Goal: Transaction & Acquisition: Book appointment/travel/reservation

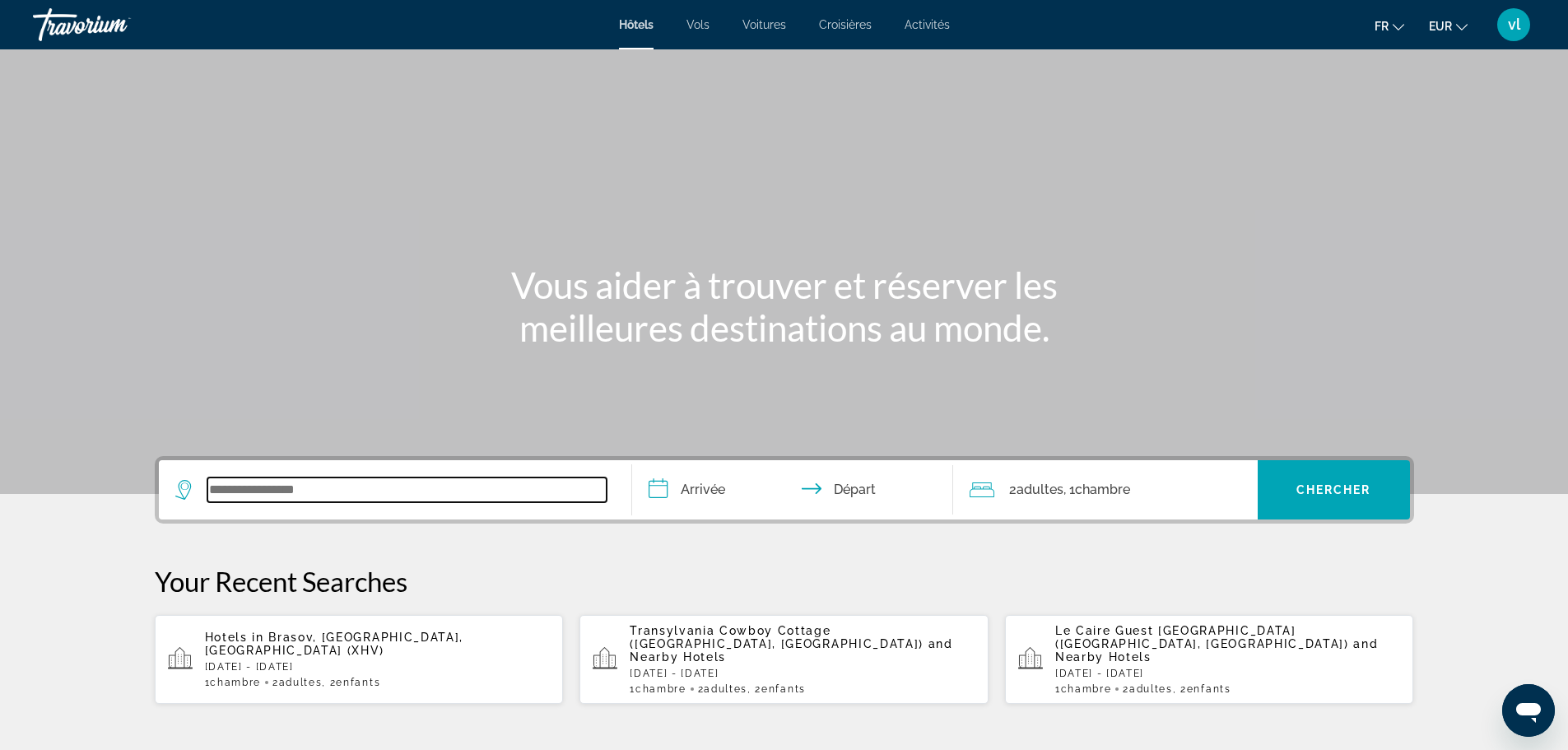
click at [233, 494] on input "Search widget" at bounding box center [407, 490] width 400 height 24
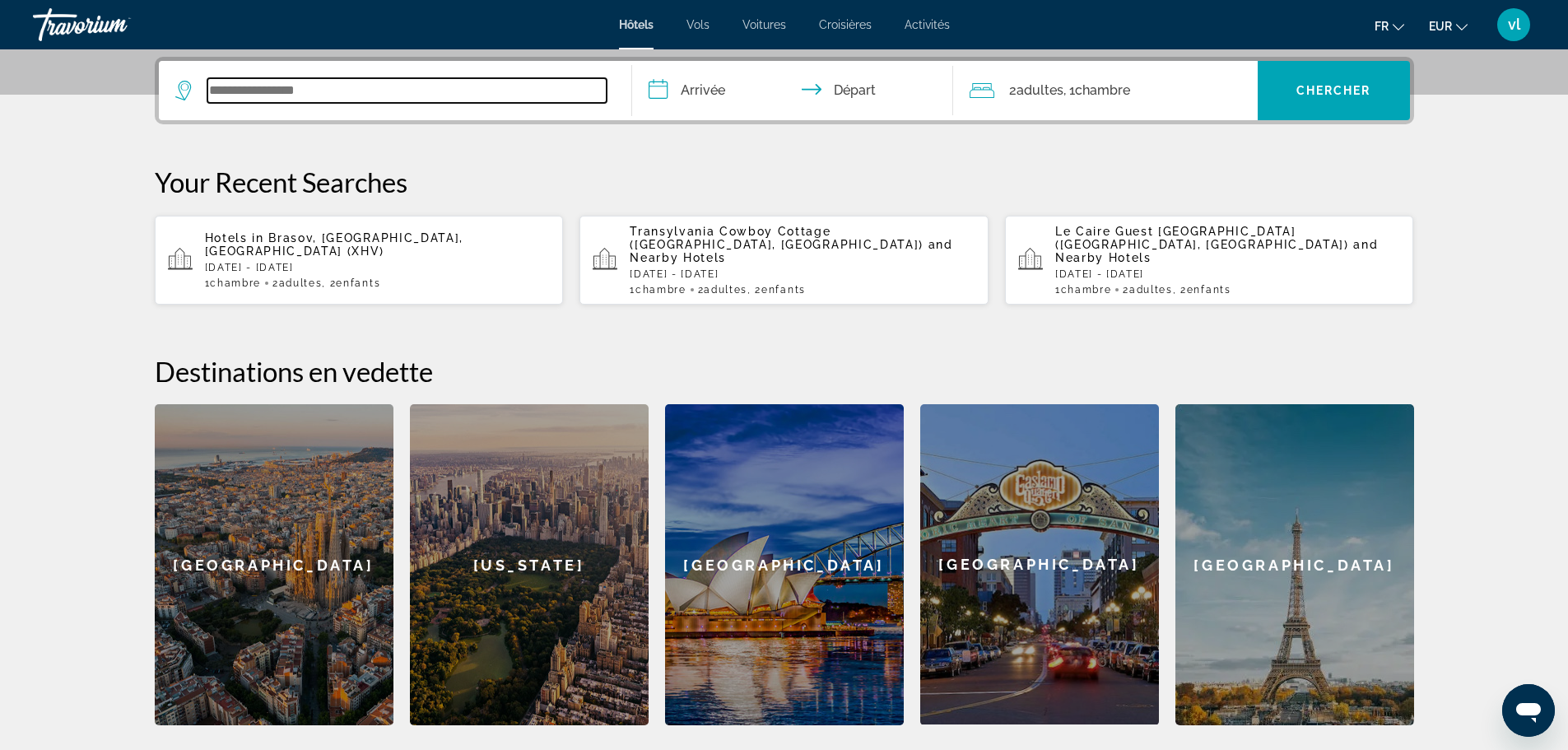
scroll to position [402, 0]
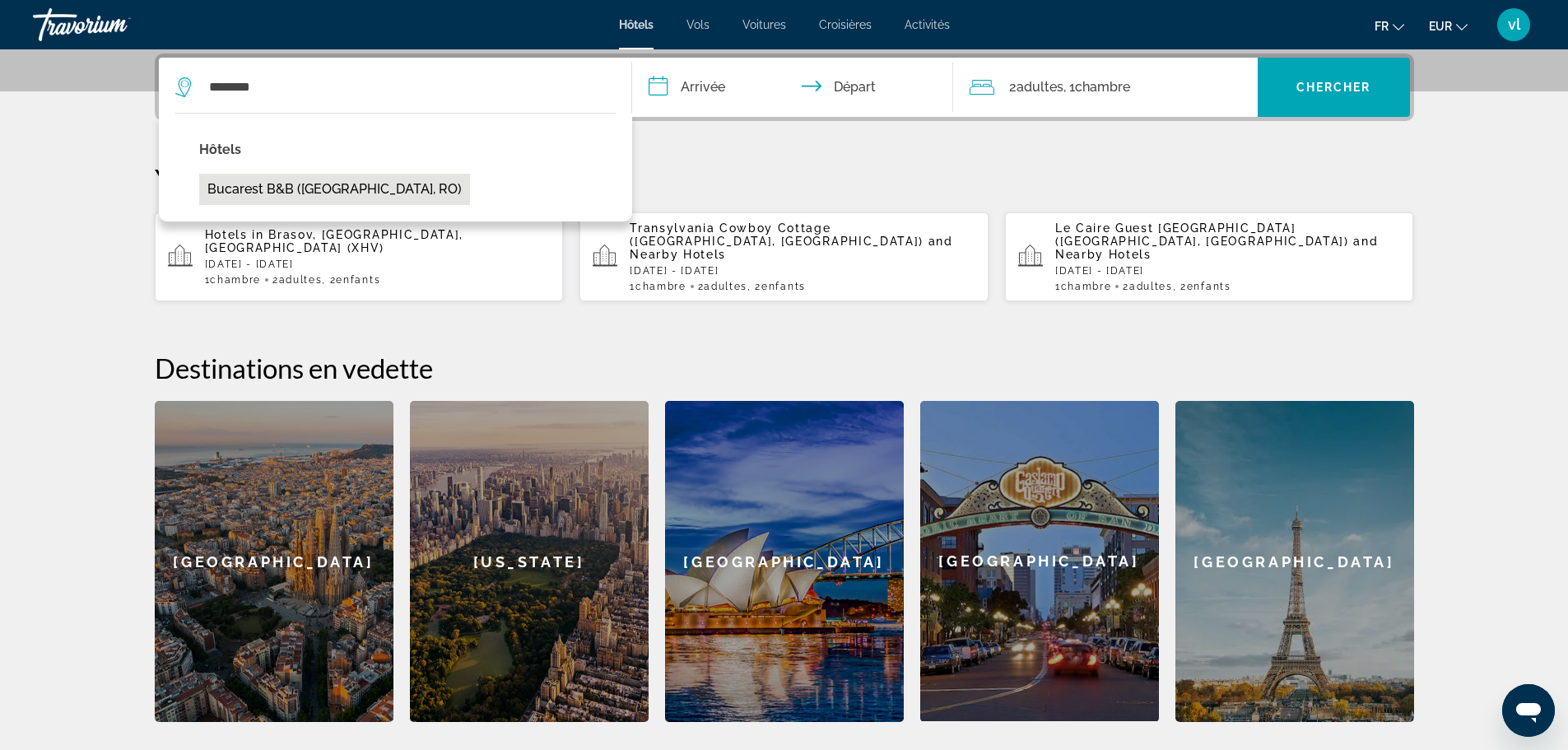
click at [335, 201] on button "Bucarest B&B ([GEOGRAPHIC_DATA], RO)" at bounding box center [334, 188] width 270 height 31
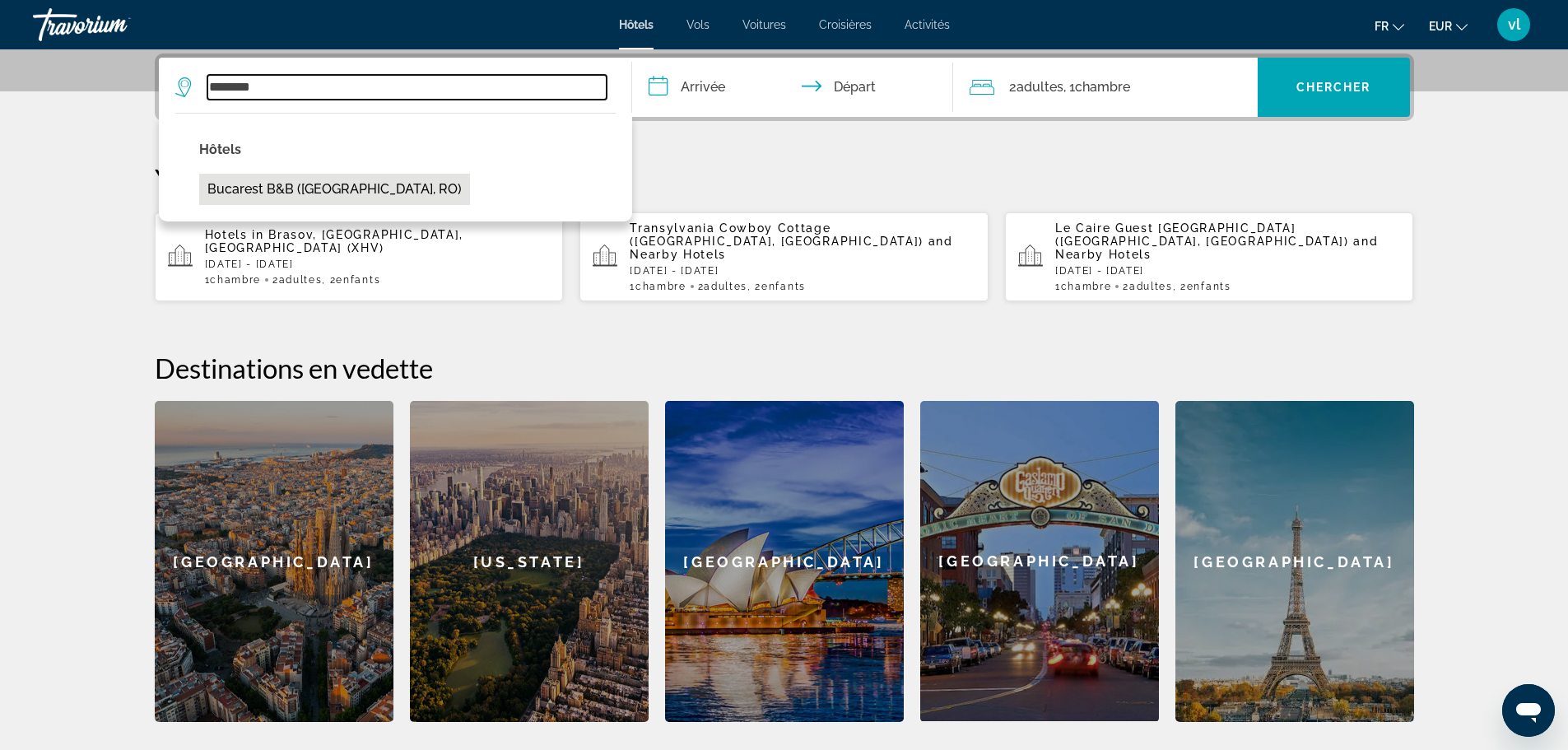
type input "**********"
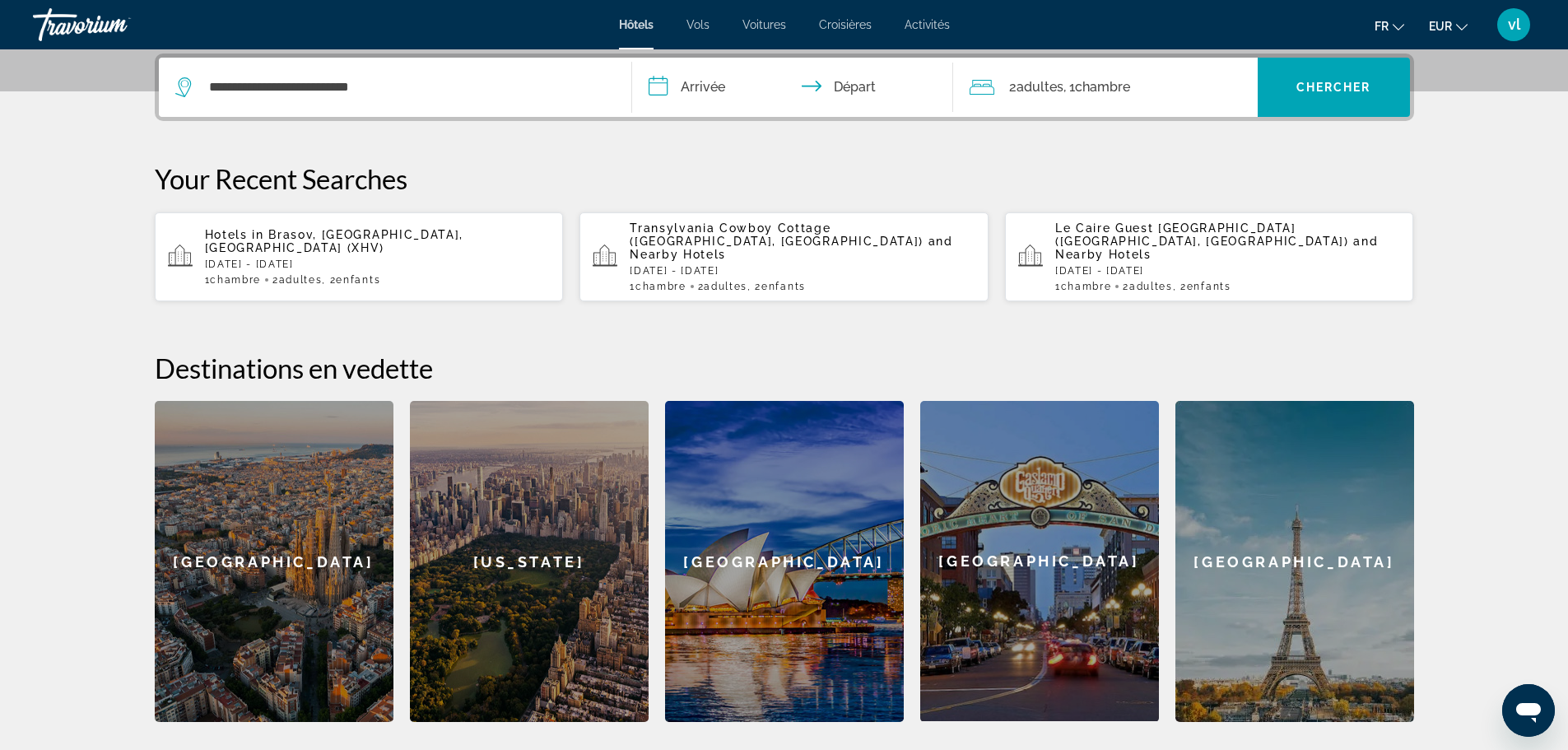
click at [684, 91] on input "**********" at bounding box center [796, 90] width 328 height 64
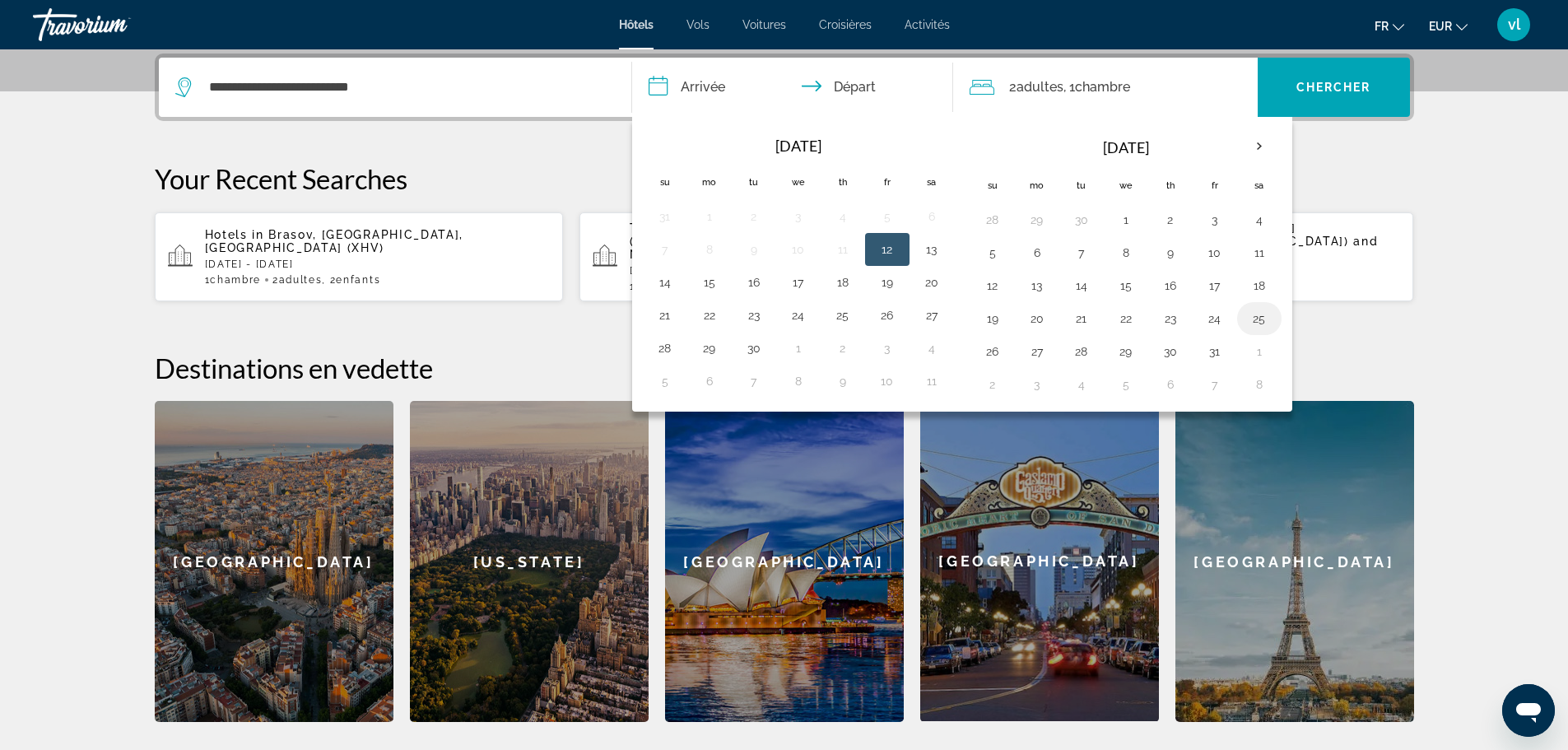
click at [1255, 316] on button "25" at bounding box center [1259, 318] width 26 height 23
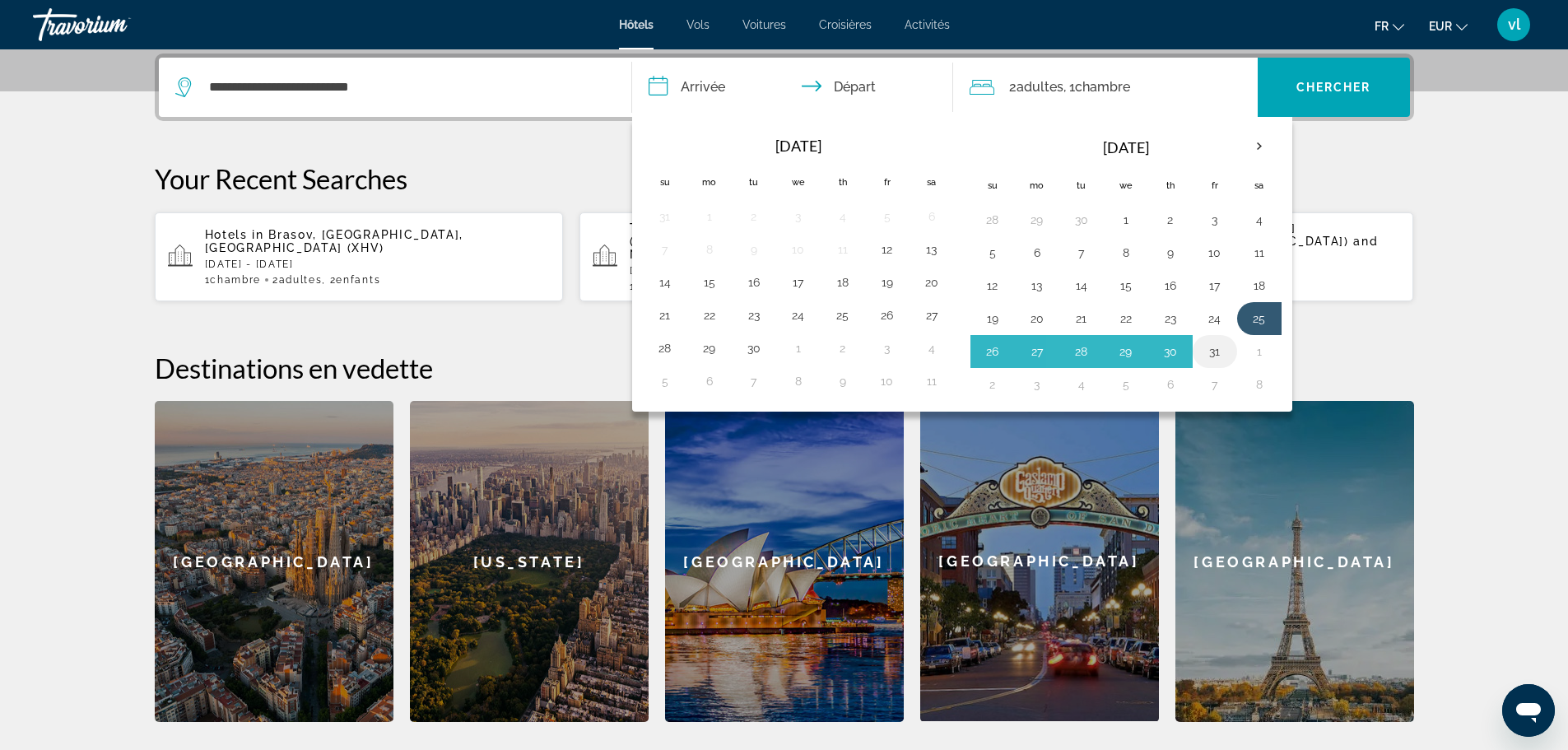
click at [1217, 351] on button "31" at bounding box center [1215, 351] width 26 height 23
type input "**********"
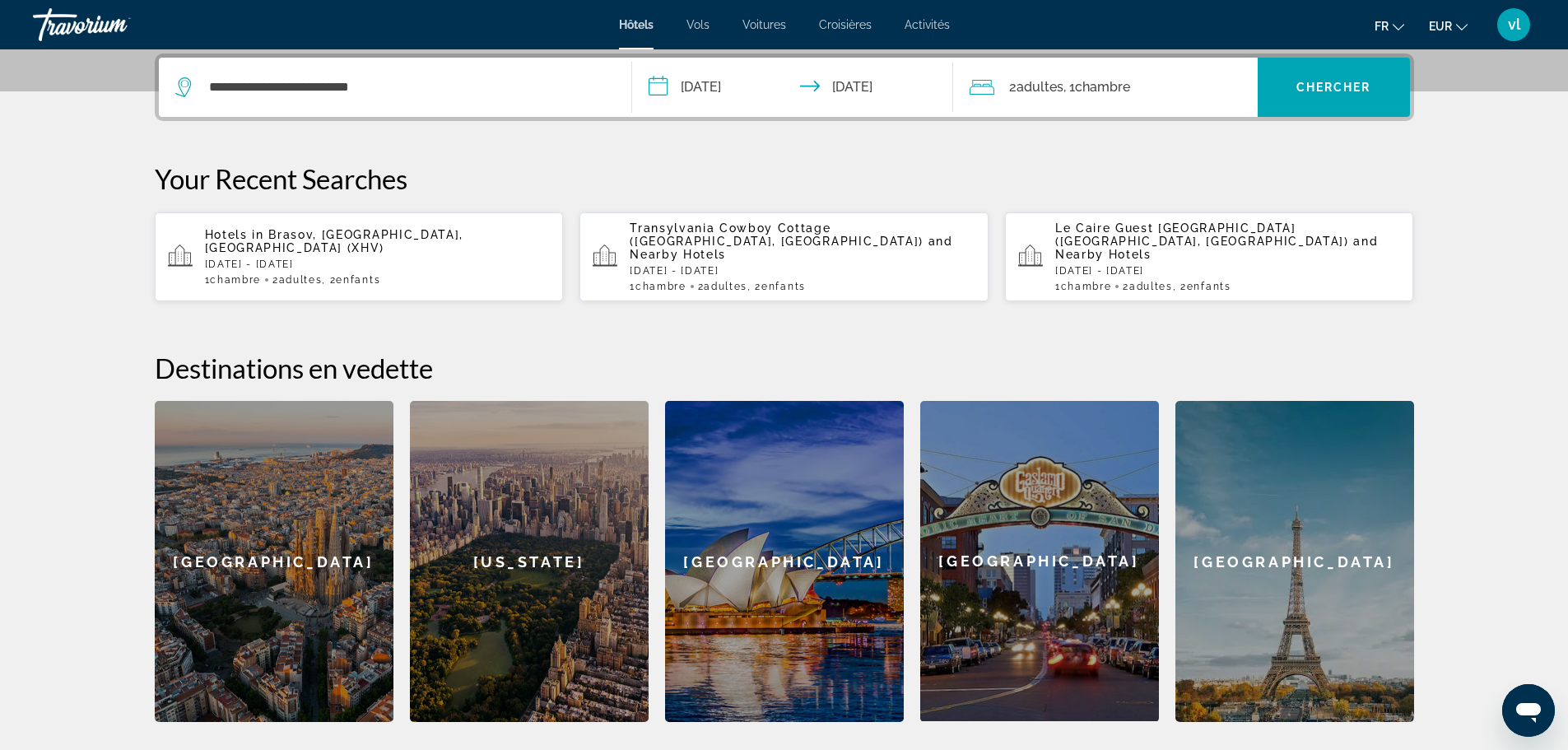
click at [1057, 86] on span "Adultes" at bounding box center [1040, 87] width 47 height 16
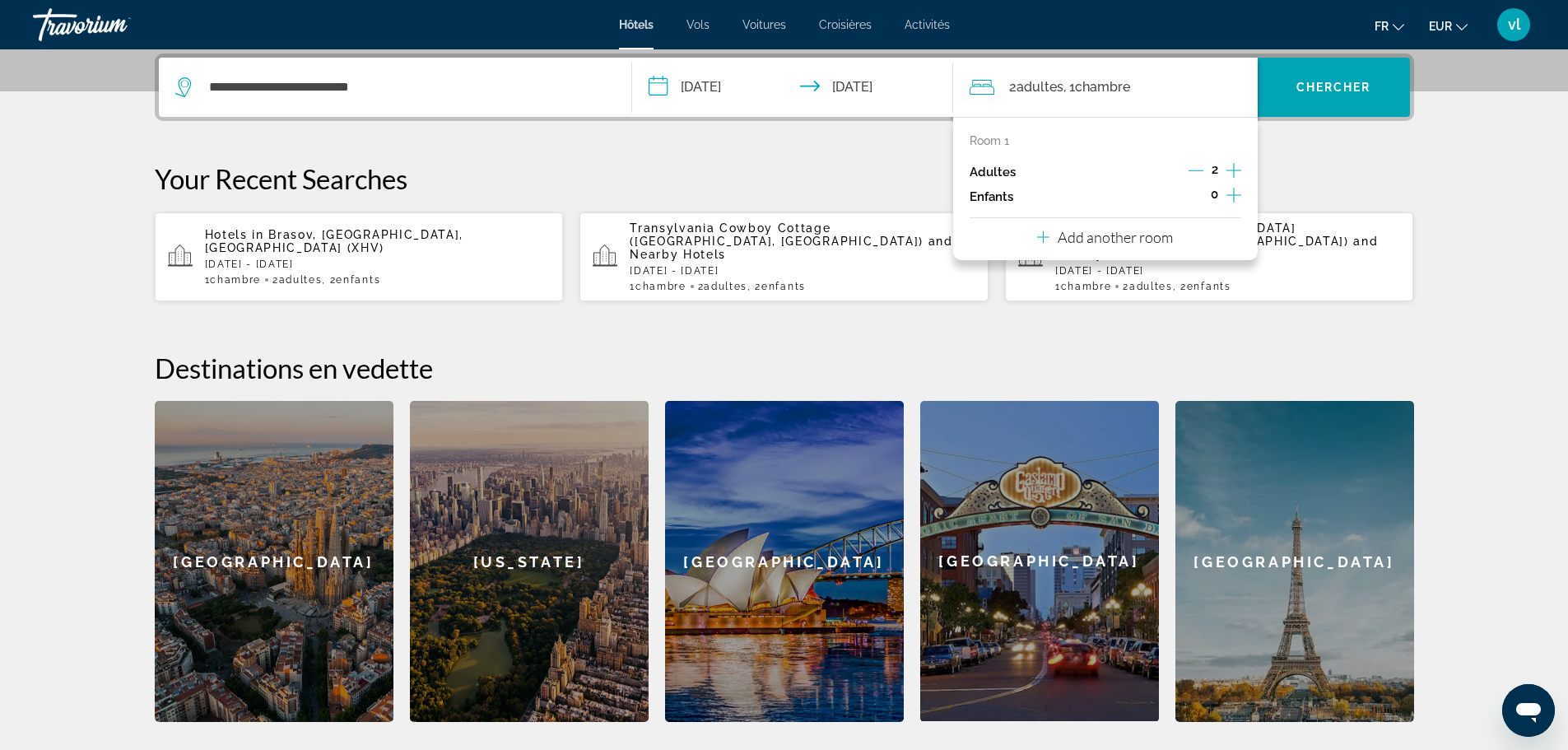
click at [1234, 190] on icon "Increment children" at bounding box center [1233, 195] width 15 height 20
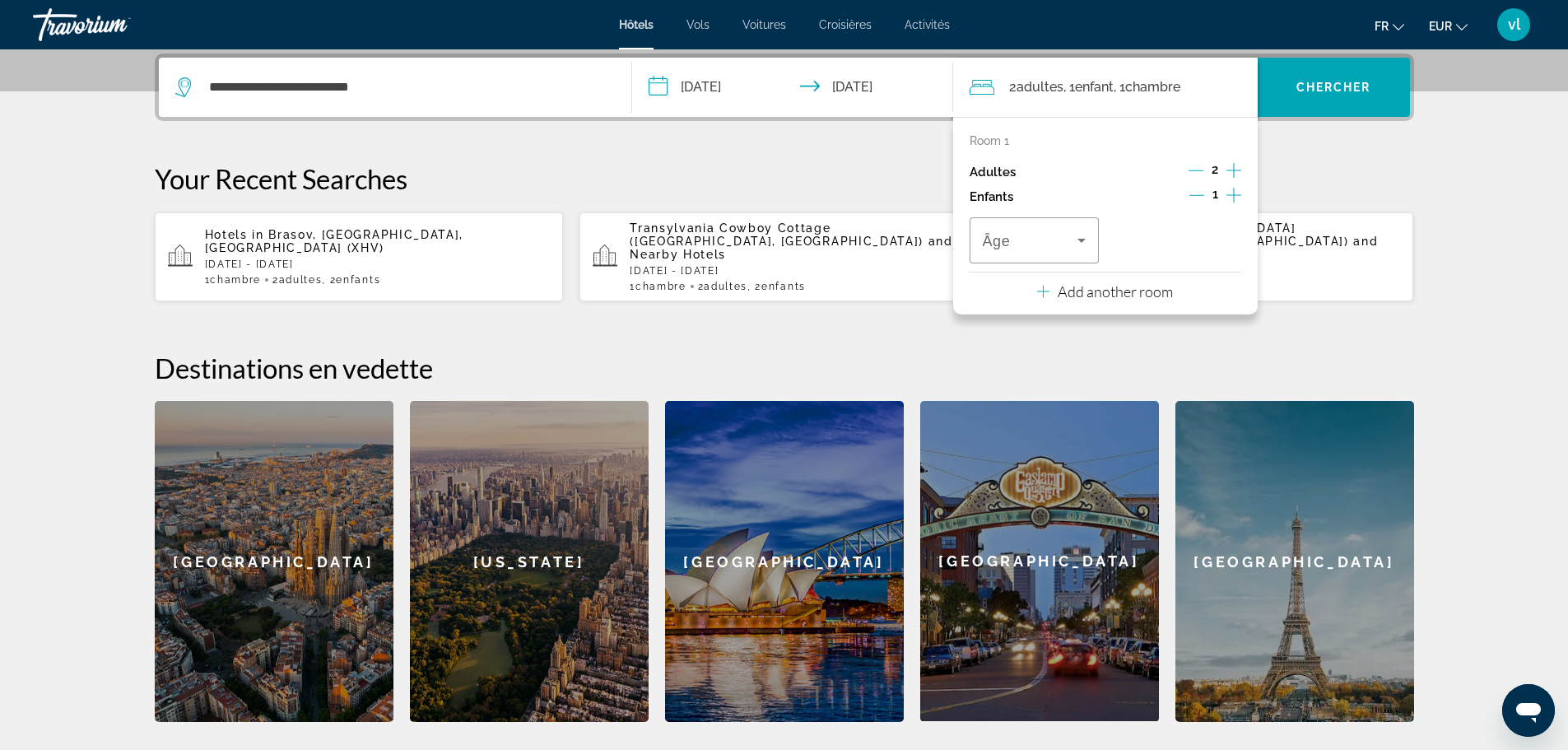
click at [1234, 190] on icon "Increment children" at bounding box center [1233, 195] width 15 height 20
click at [1083, 236] on icon "Travelers: 2 adults, 2 children" at bounding box center [1081, 240] width 20 height 20
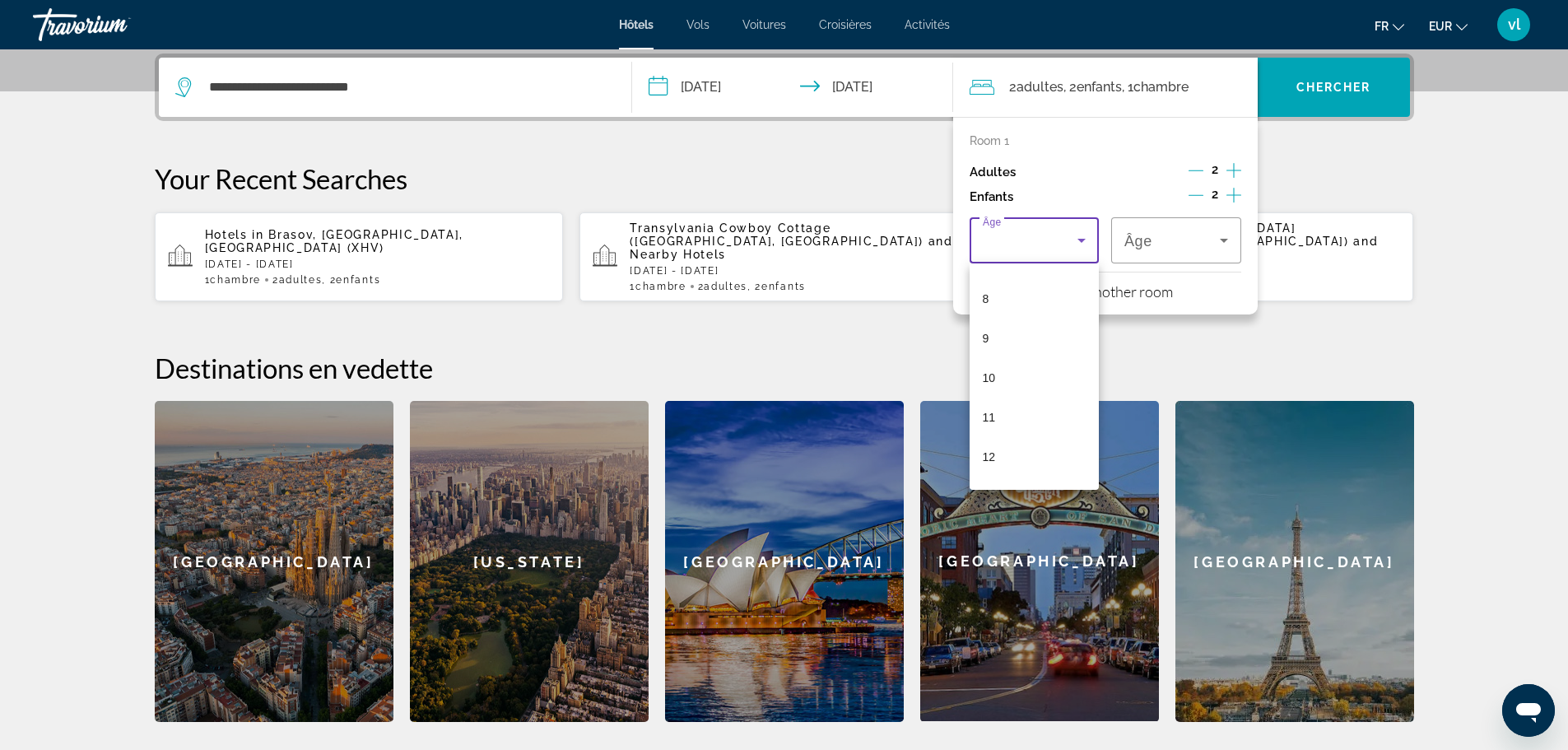
scroll to position [309, 0]
click at [1018, 460] on mat-option "12" at bounding box center [1035, 454] width 130 height 40
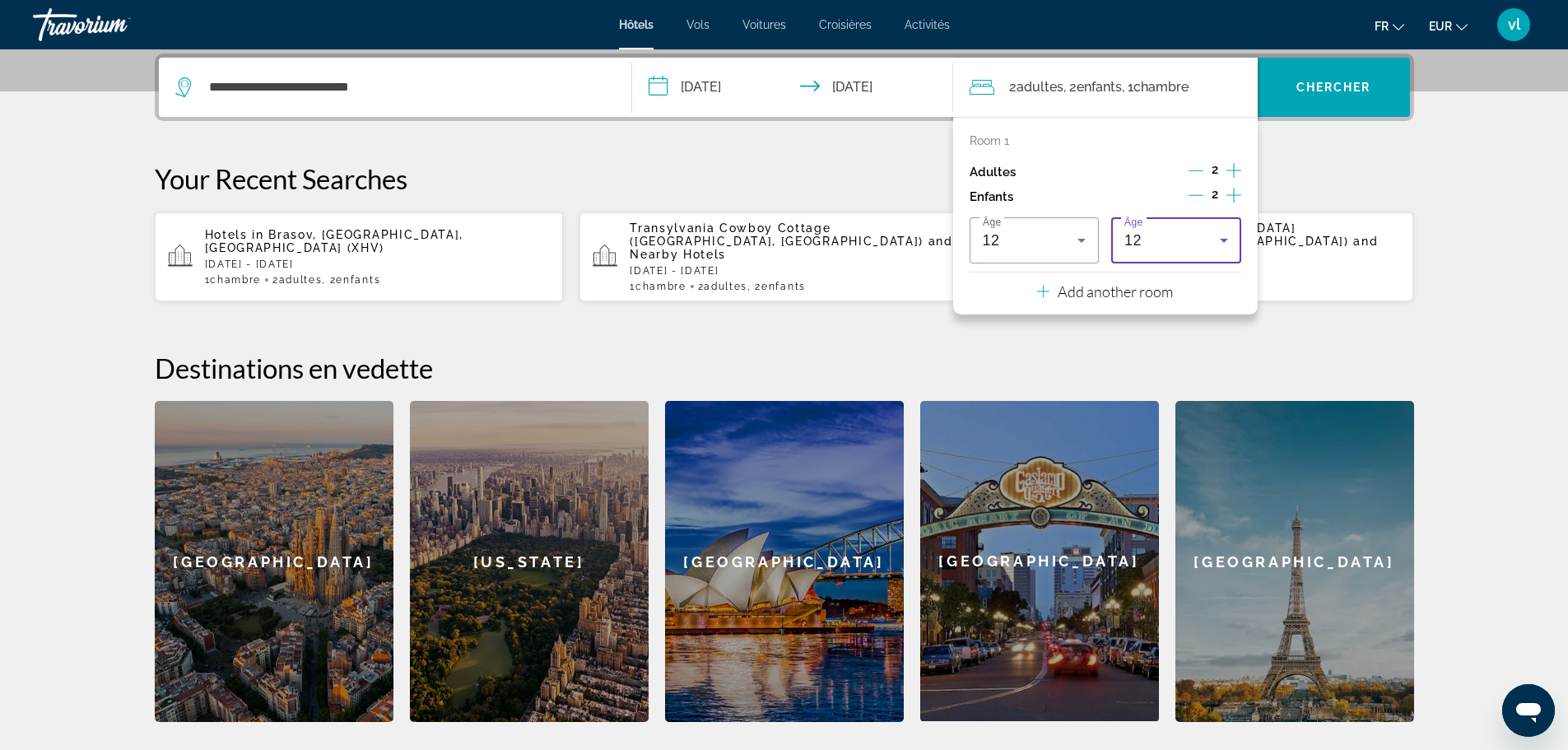
click at [1214, 242] on icon "Travelers: 2 adults, 2 children" at bounding box center [1223, 240] width 20 height 20
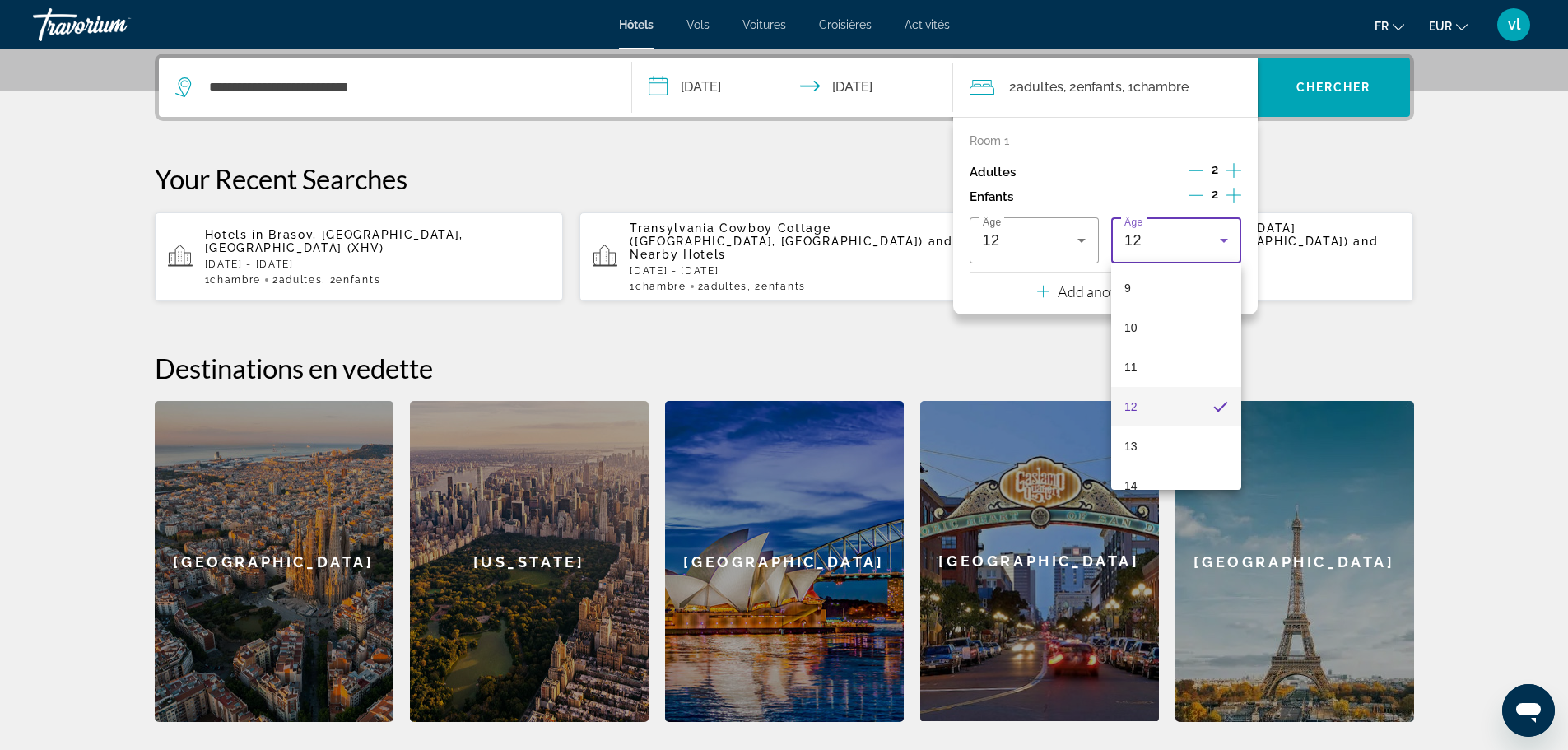
scroll to position [367, 0]
click at [1194, 436] on mat-option "13" at bounding box center [1176, 436] width 130 height 40
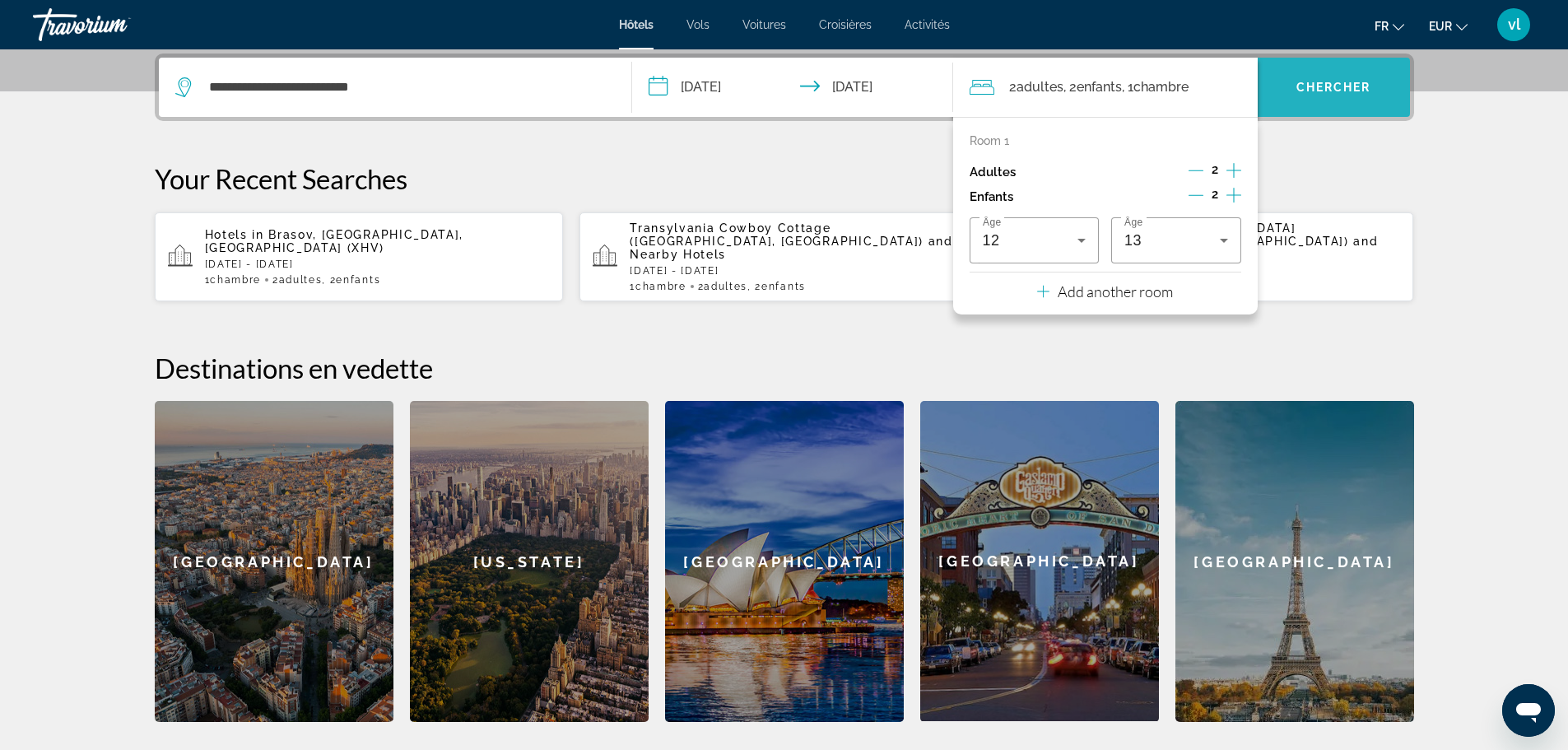
click at [1343, 94] on button "Chercher" at bounding box center [1334, 87] width 153 height 59
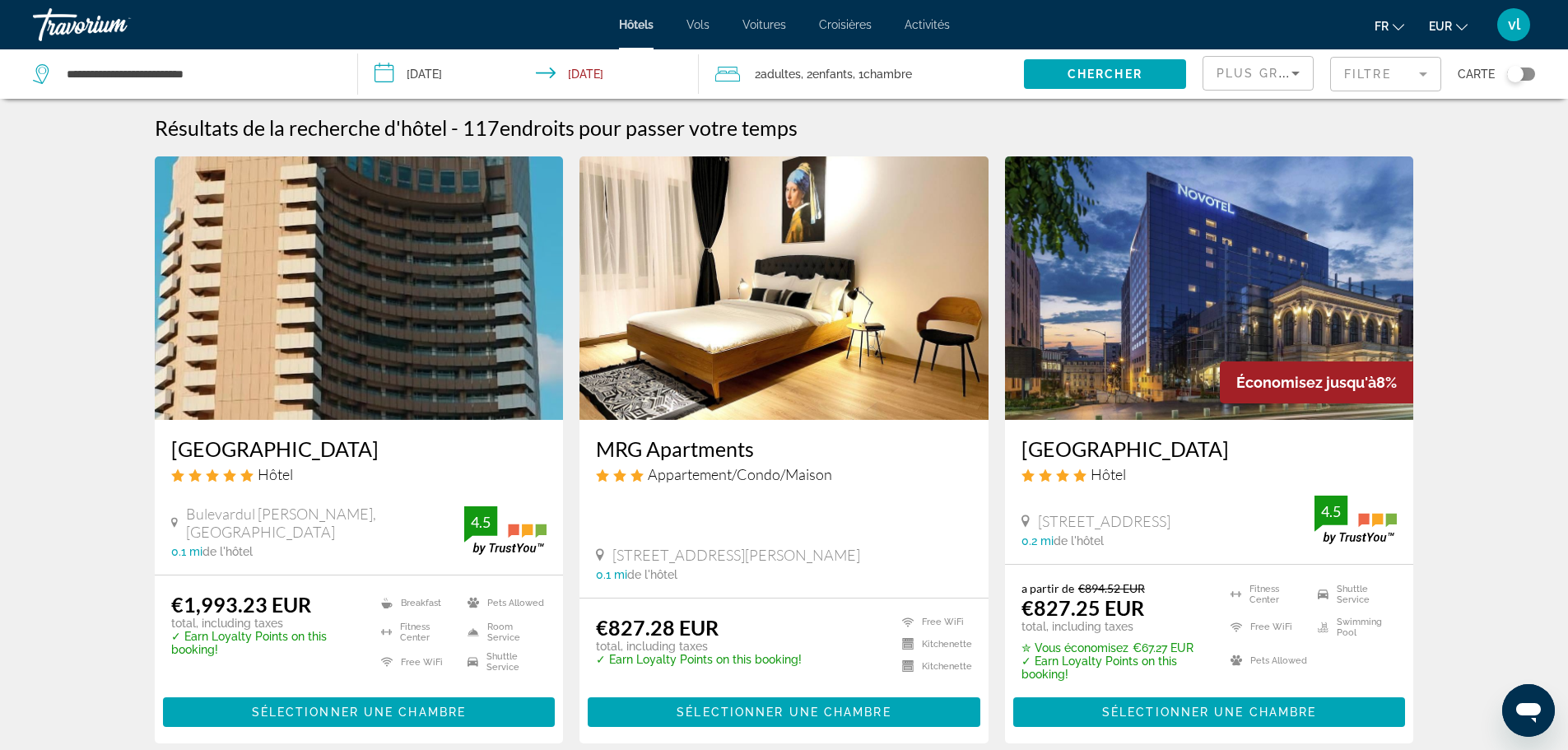
drag, startPoint x: 1013, startPoint y: 447, endPoint x: 1298, endPoint y: 451, distance: 285.0
click at [1298, 451] on div "[GEOGRAPHIC_DATA] Hôtel [STREET_ADDRESS] 0.2 mi de l'hôtel 4.5" at bounding box center [1209, 491] width 409 height 144
copy h3 "[GEOGRAPHIC_DATA]"
click at [1516, 74] on div "Toggle map" at bounding box center [1514, 73] width 16 height 16
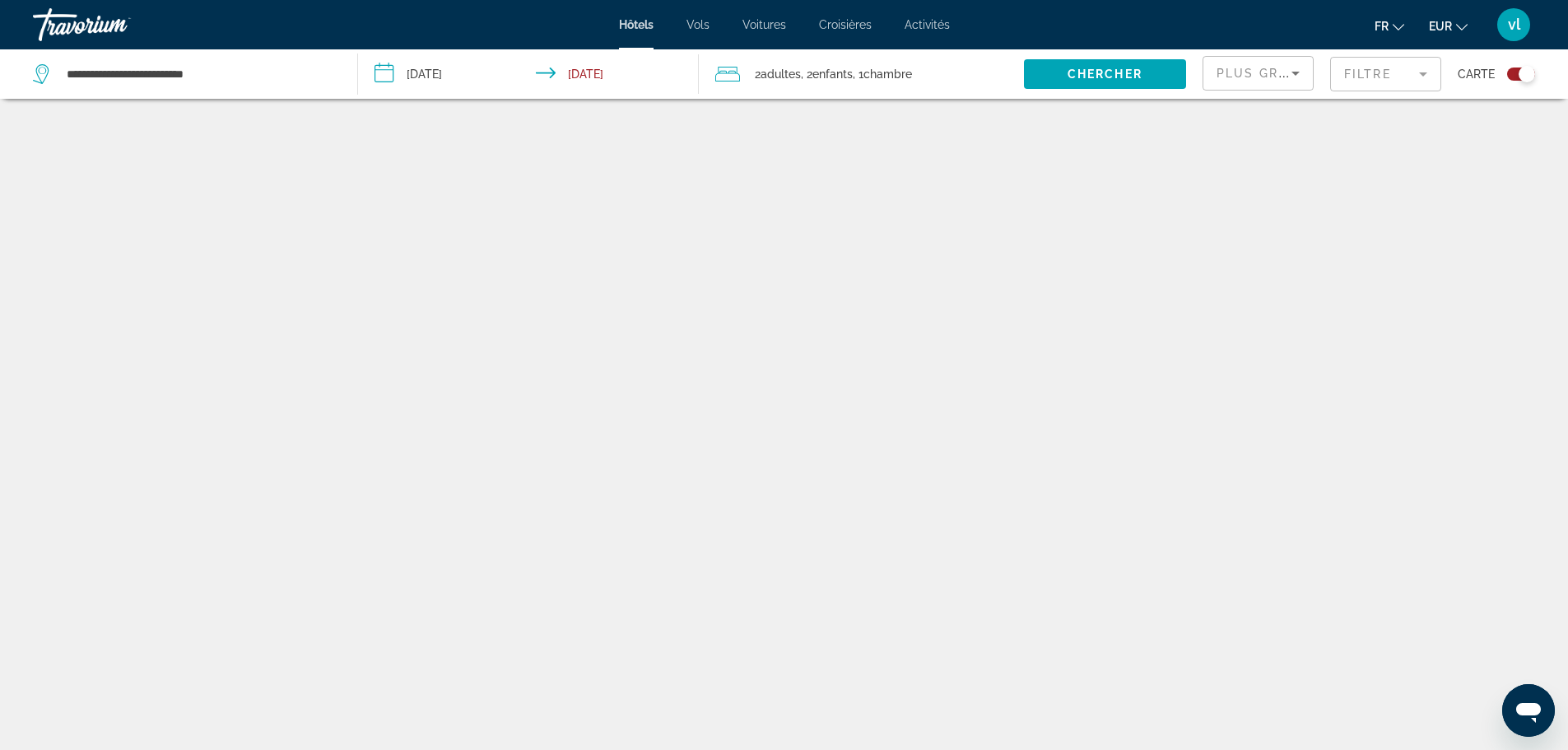
scroll to position [99, 0]
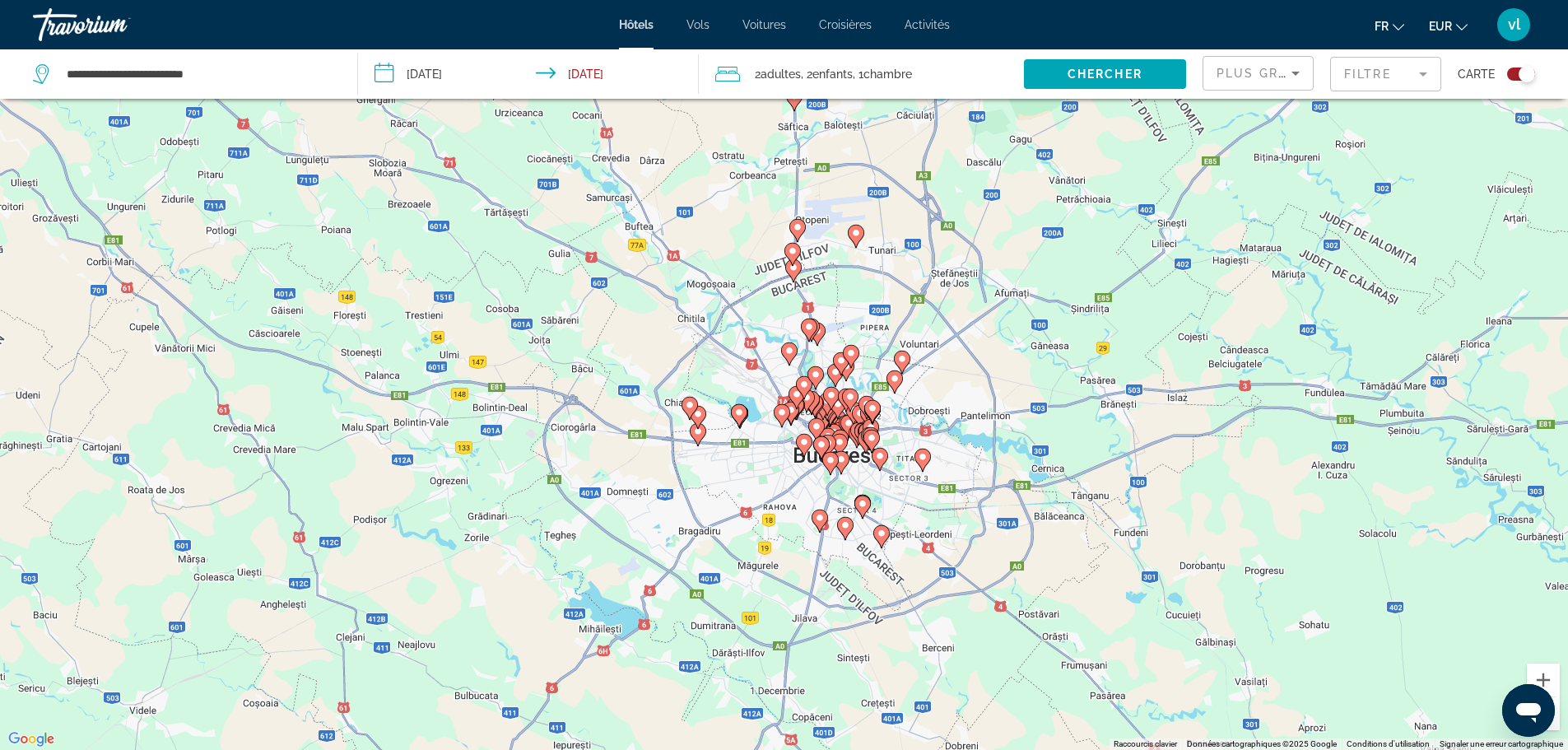
drag, startPoint x: 966, startPoint y: 426, endPoint x: 994, endPoint y: 382, distance: 52.2
click at [994, 382] on div "Pour activer le glissement avec le clavier, appuyez sur Alt+Entrée. Une fois ce…" at bounding box center [784, 375] width 1568 height 750
click at [1548, 681] on button "Zoom avant" at bounding box center [1543, 679] width 33 height 33
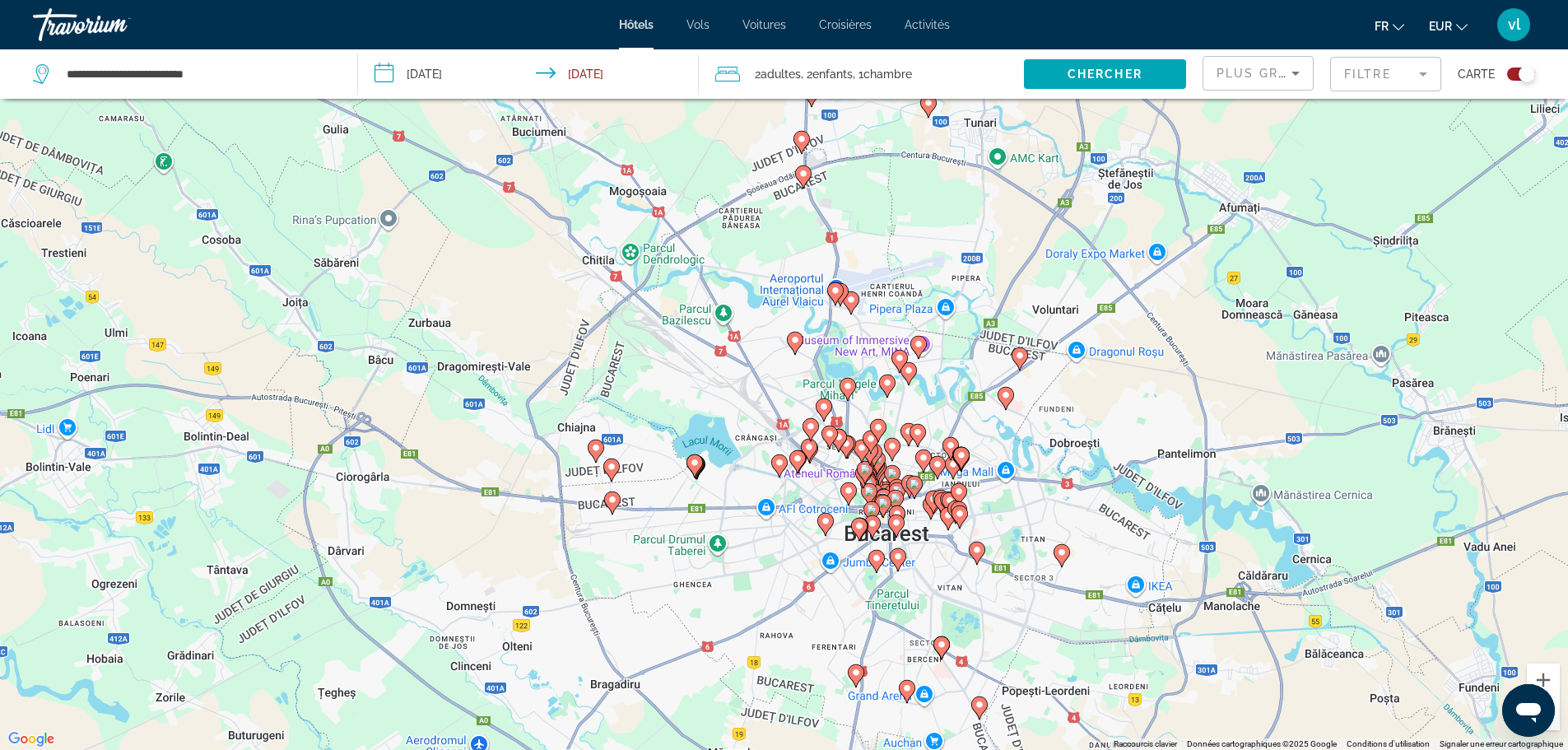
click at [1557, 716] on button "Zoom arrière" at bounding box center [1543, 713] width 33 height 33
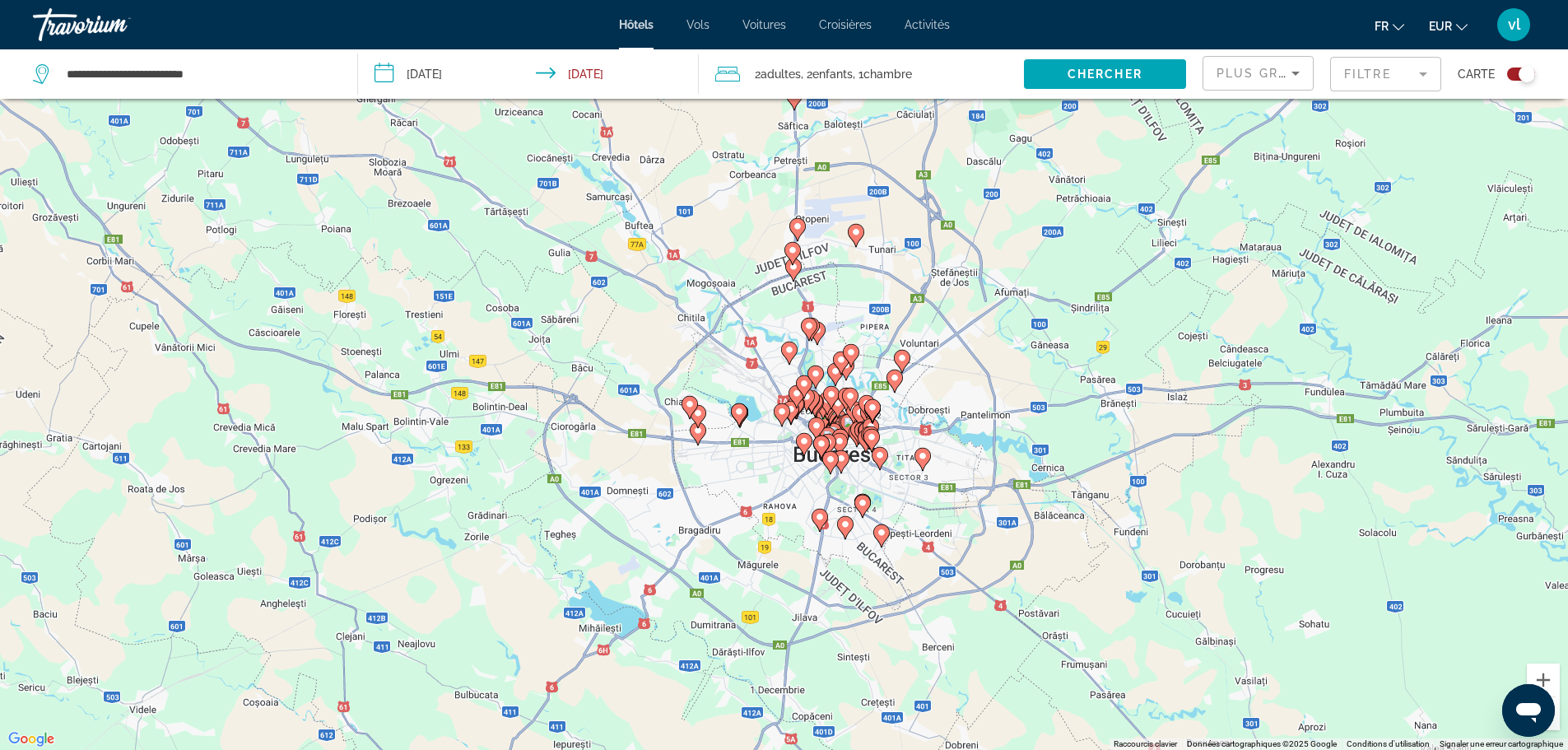
click at [1557, 716] on button "Zoom arrière" at bounding box center [1543, 713] width 33 height 33
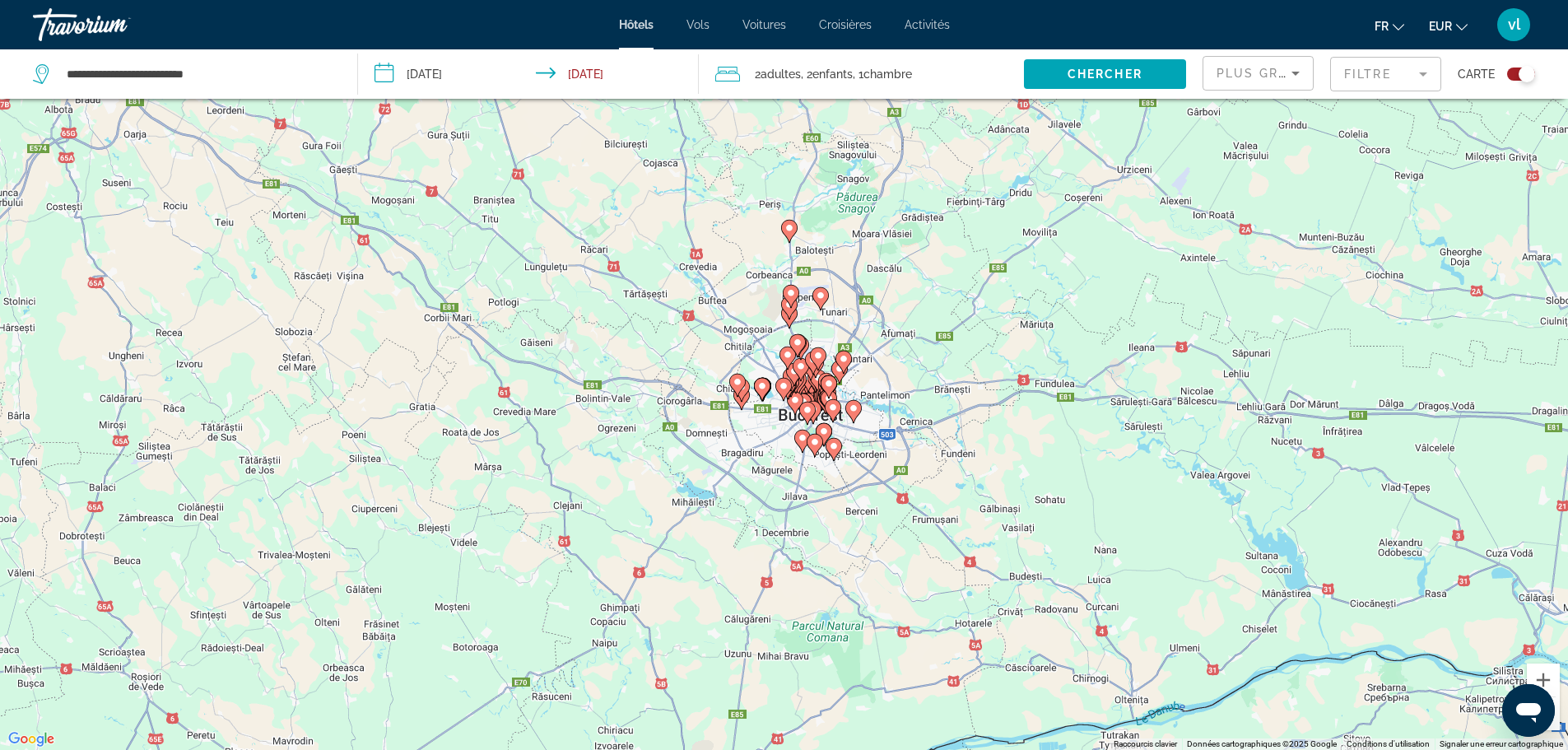
click at [1557, 716] on button "Zoom arrière" at bounding box center [1543, 713] width 33 height 33
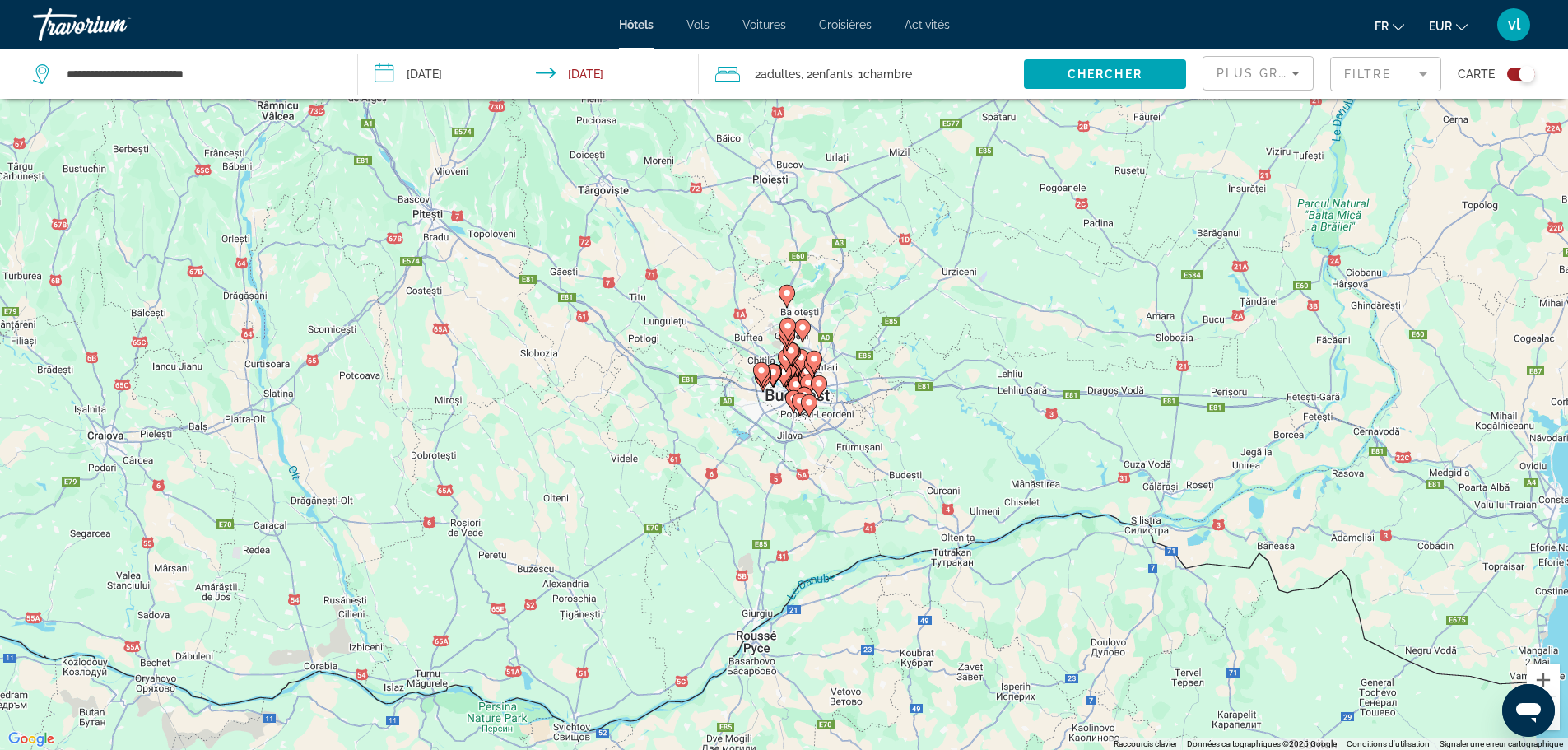
drag, startPoint x: 1520, startPoint y: 74, endPoint x: 1092, endPoint y: 40, distance: 429.3
click at [1520, 74] on div "Toggle map" at bounding box center [1527, 73] width 16 height 16
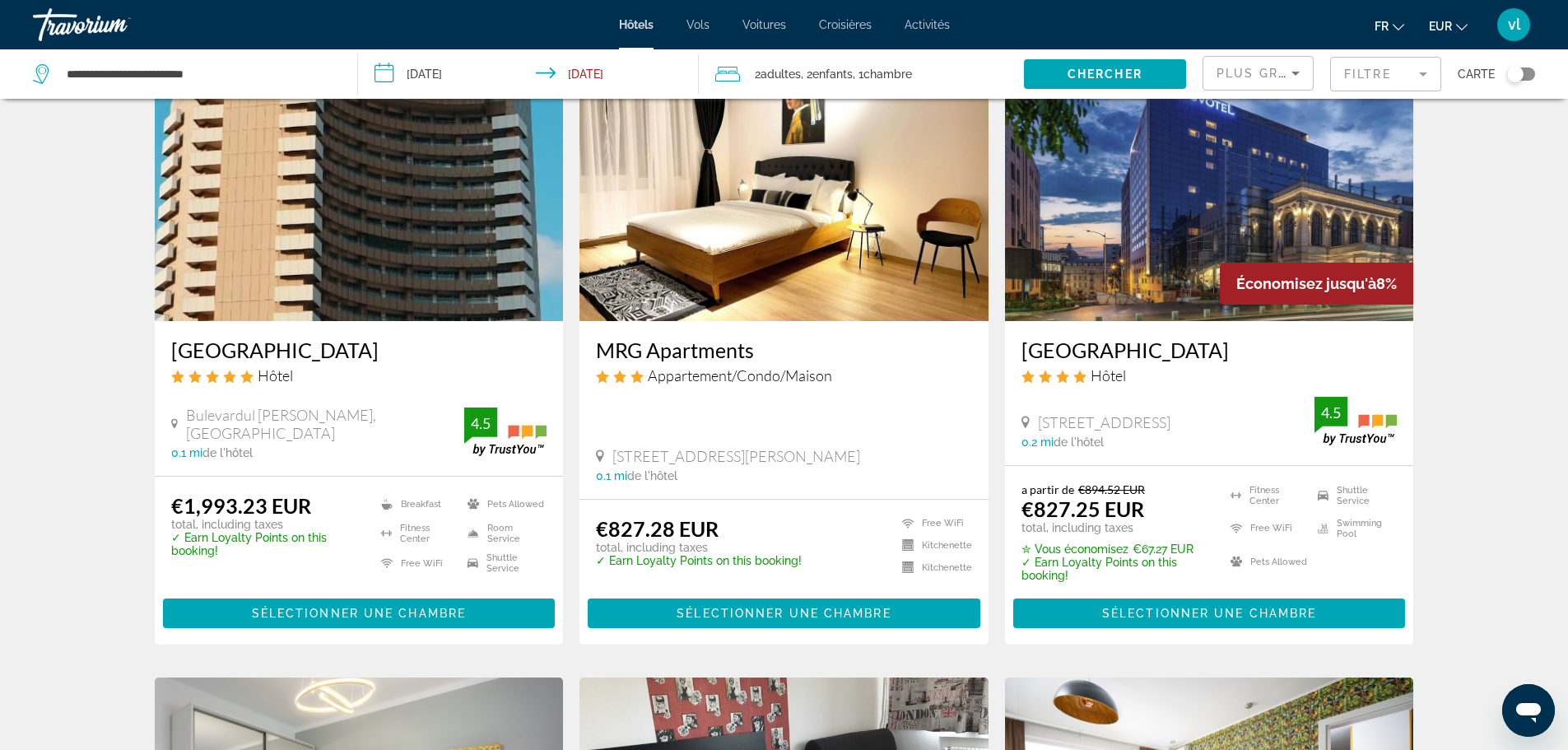
scroll to position [115, 0]
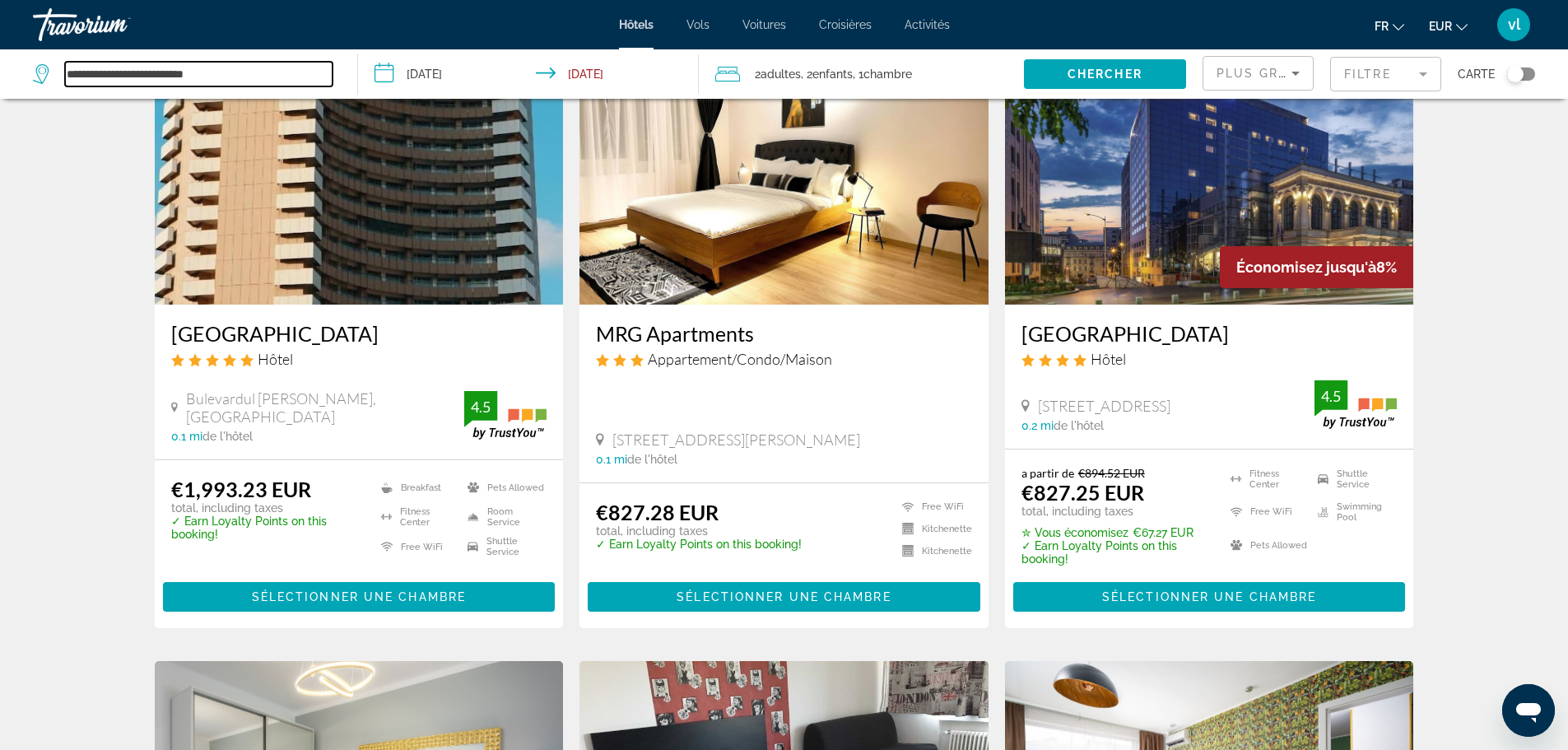
click at [245, 66] on input "**********" at bounding box center [199, 74] width 268 height 24
type input "*"
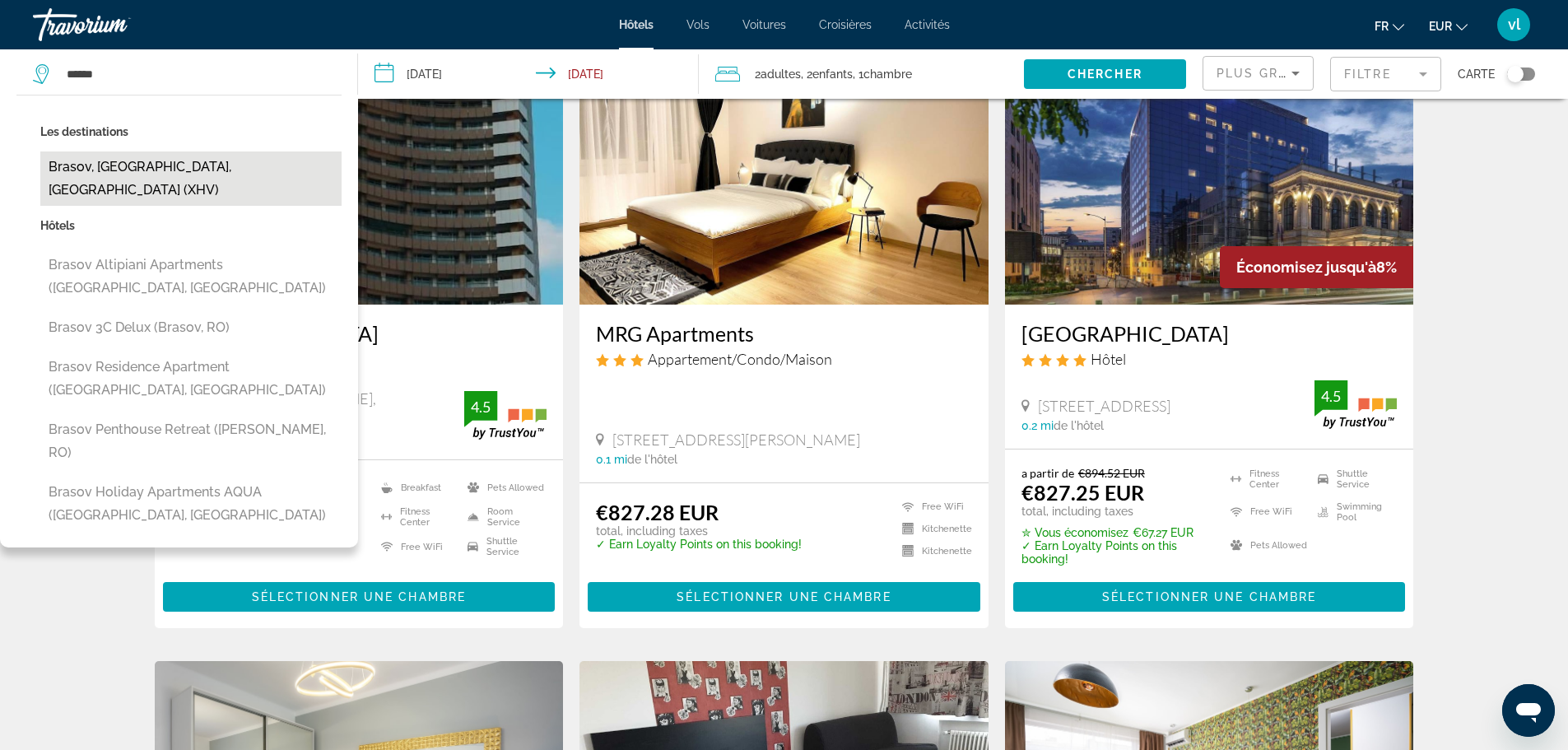
click at [233, 168] on button "Brasov, [GEOGRAPHIC_DATA], [GEOGRAPHIC_DATA] (XHV)" at bounding box center [191, 179] width 302 height 55
type input "**********"
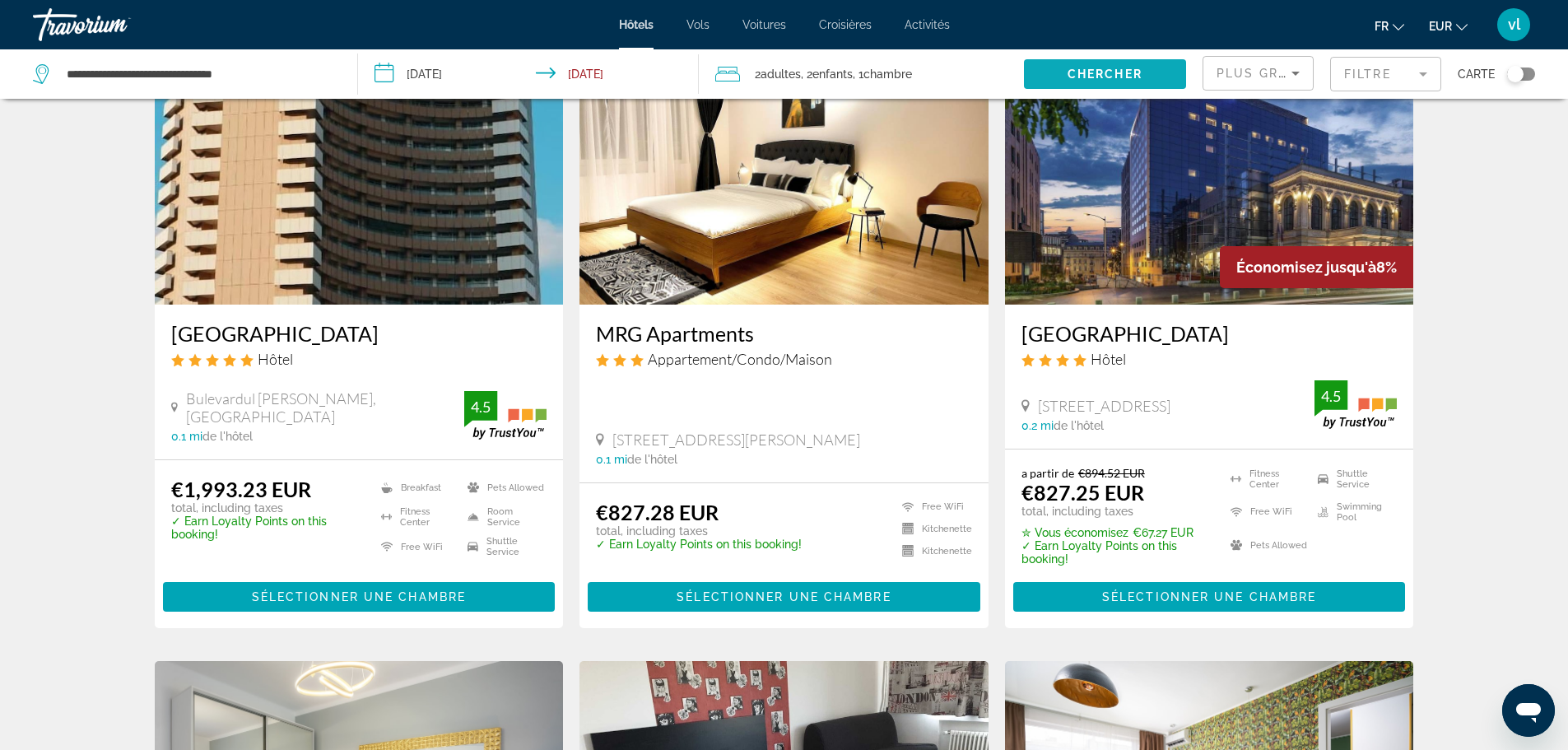
click at [1152, 74] on span "Search widget" at bounding box center [1105, 74] width 162 height 40
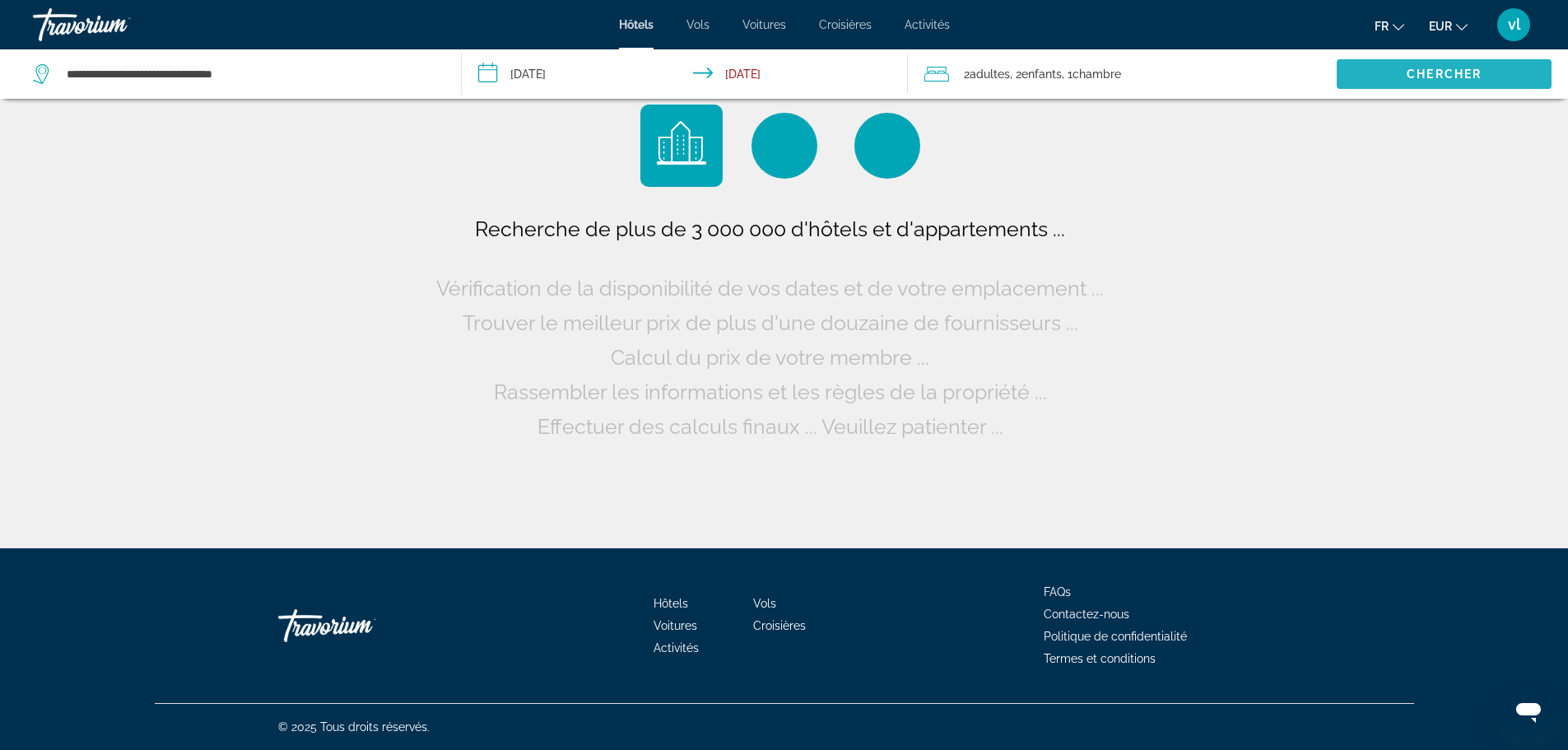
scroll to position [0, 0]
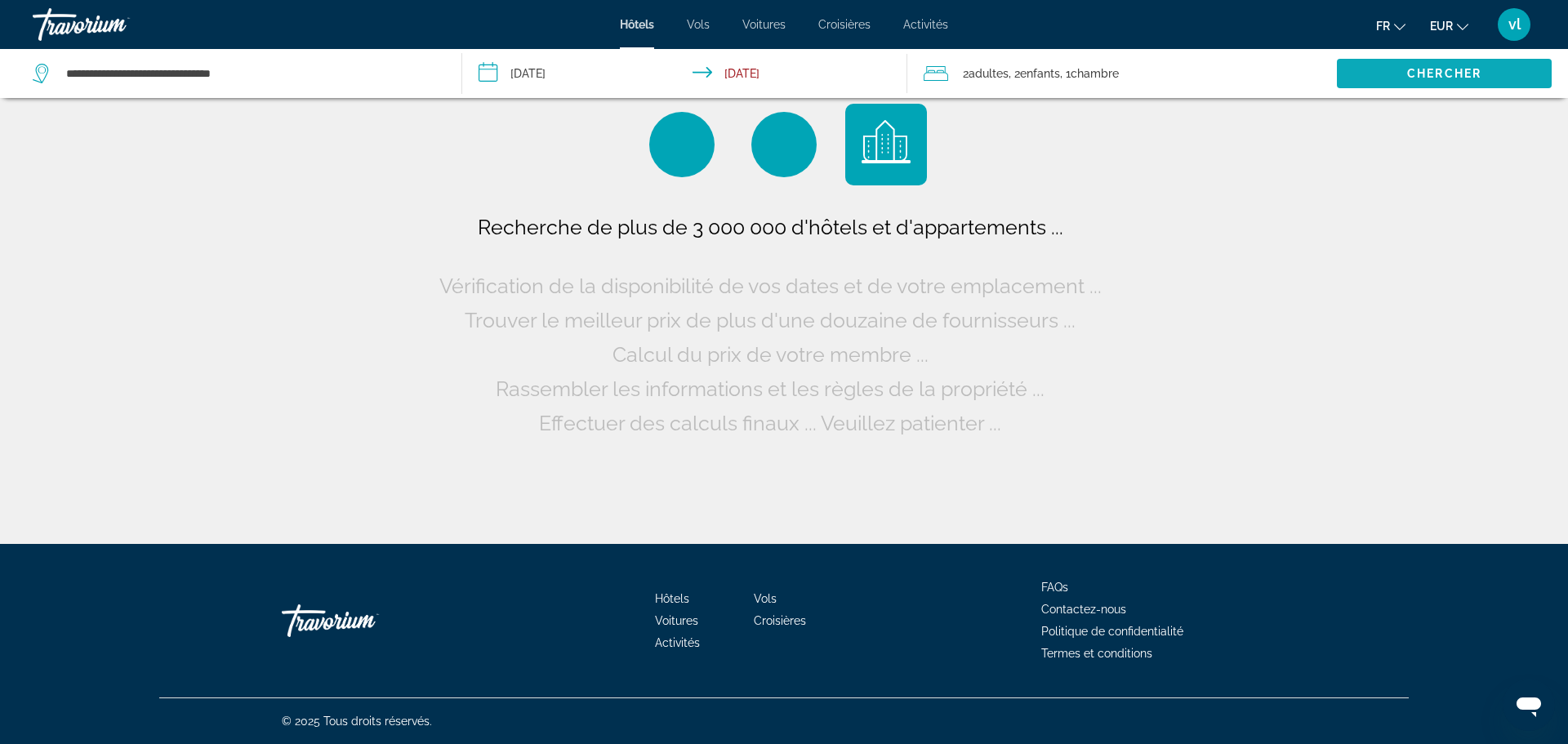
click at [1144, 74] on div "2 Adulte Adultes , 2 Enfant Enfants , 1 Chambre pièces" at bounding box center [1130, 73] width 413 height 22
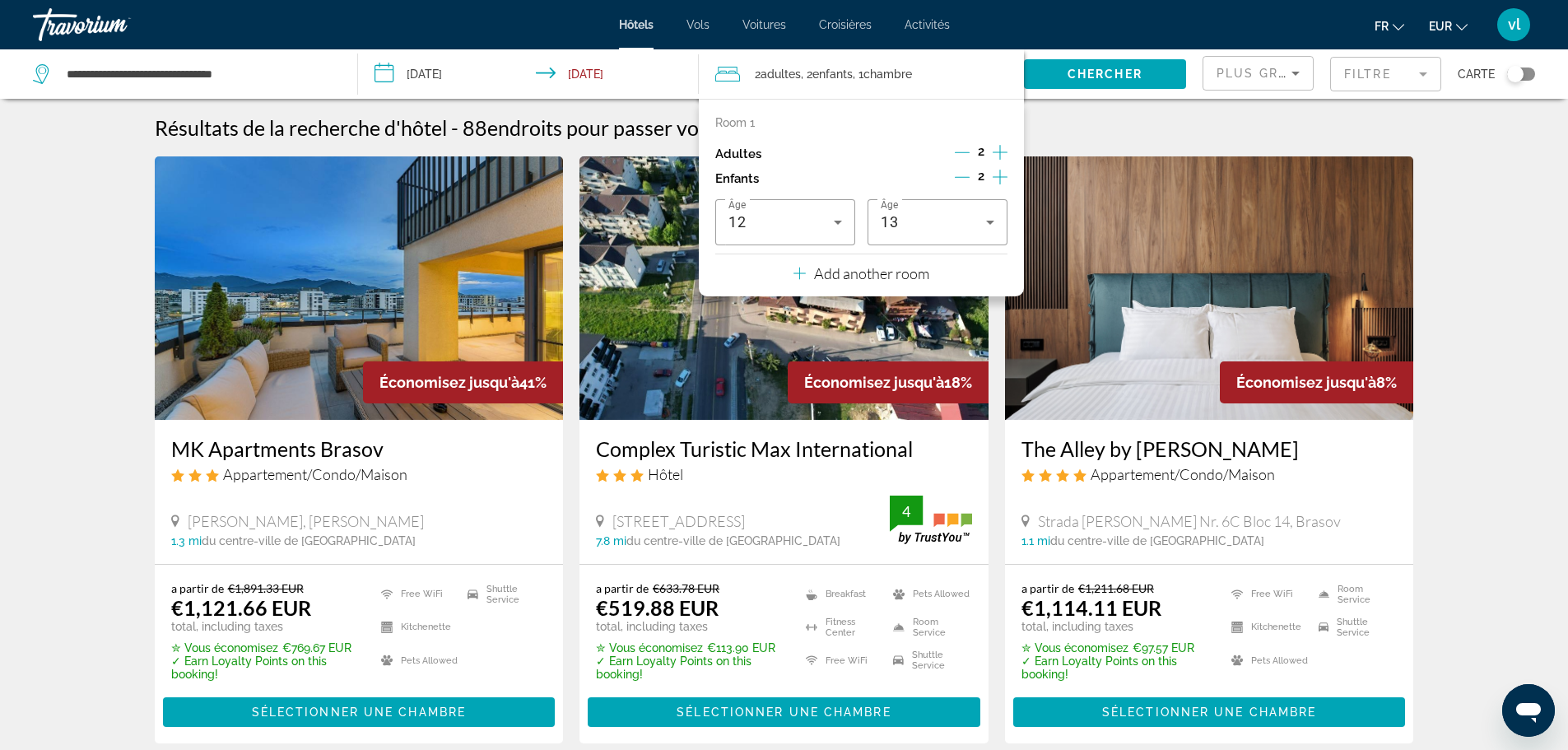
click at [894, 67] on span ", 1 Chambre pièces" at bounding box center [882, 73] width 59 height 23
click at [973, 75] on div "2 Adulte Adultes , 2 Enfant Enfants , 1 Chambre pièces" at bounding box center [870, 73] width 309 height 23
click at [431, 488] on div "MK Apartments Brasov Appartement/Condo/Maison" at bounding box center [359, 465] width 376 height 59
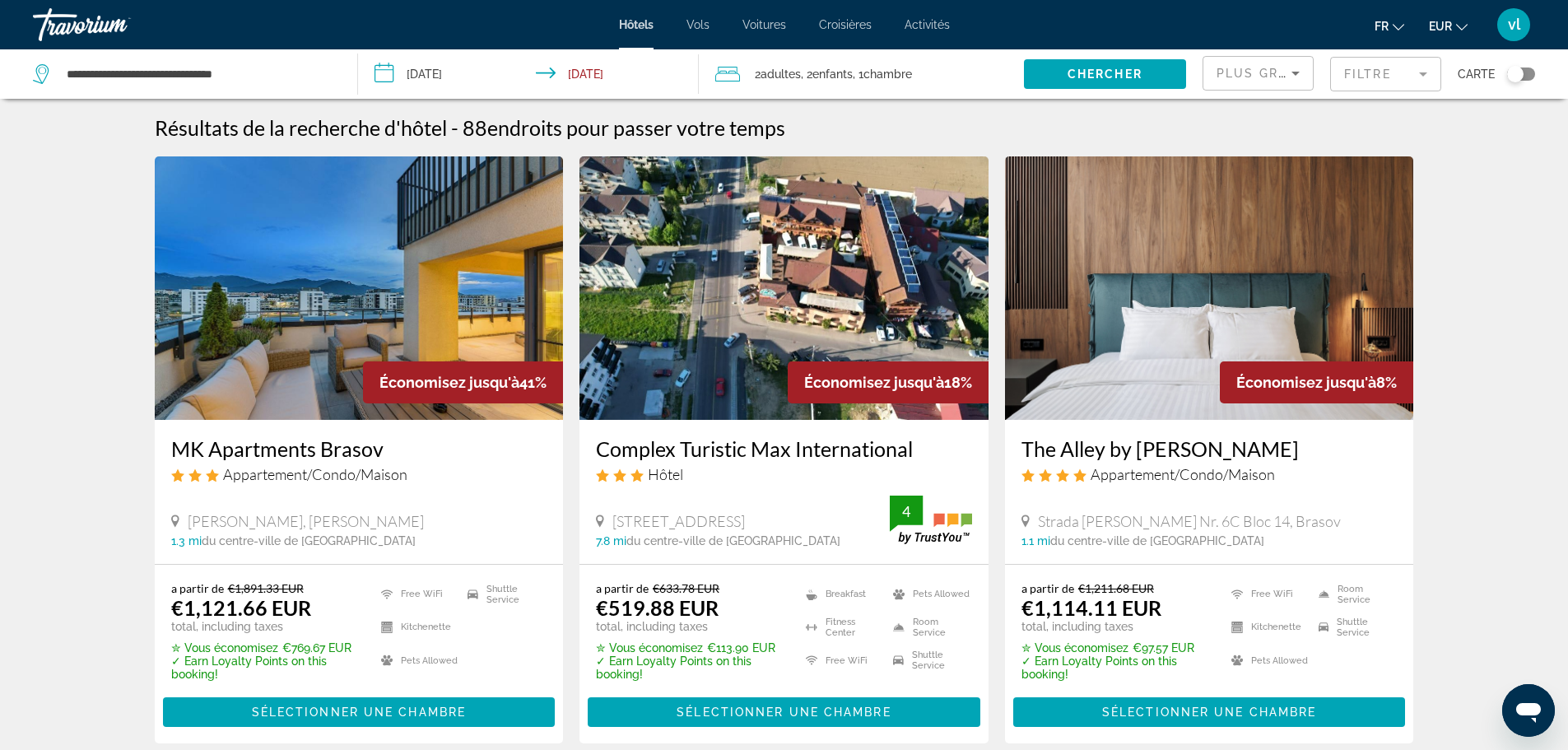
click at [431, 488] on div "MK Apartments Brasov Appartement/Condo/Maison" at bounding box center [359, 465] width 376 height 59
drag, startPoint x: 163, startPoint y: 445, endPoint x: 388, endPoint y: 432, distance: 225.4
click at [388, 432] on div "MK Apartments Brasov Appartement/Condo/Maison [PERSON_NAME], [GEOGRAPHIC_DATA] …" at bounding box center [359, 491] width 409 height 144
drag, startPoint x: 347, startPoint y: 448, endPoint x: 384, endPoint y: 432, distance: 40.3
copy h3 "MK Apartments Brasov"
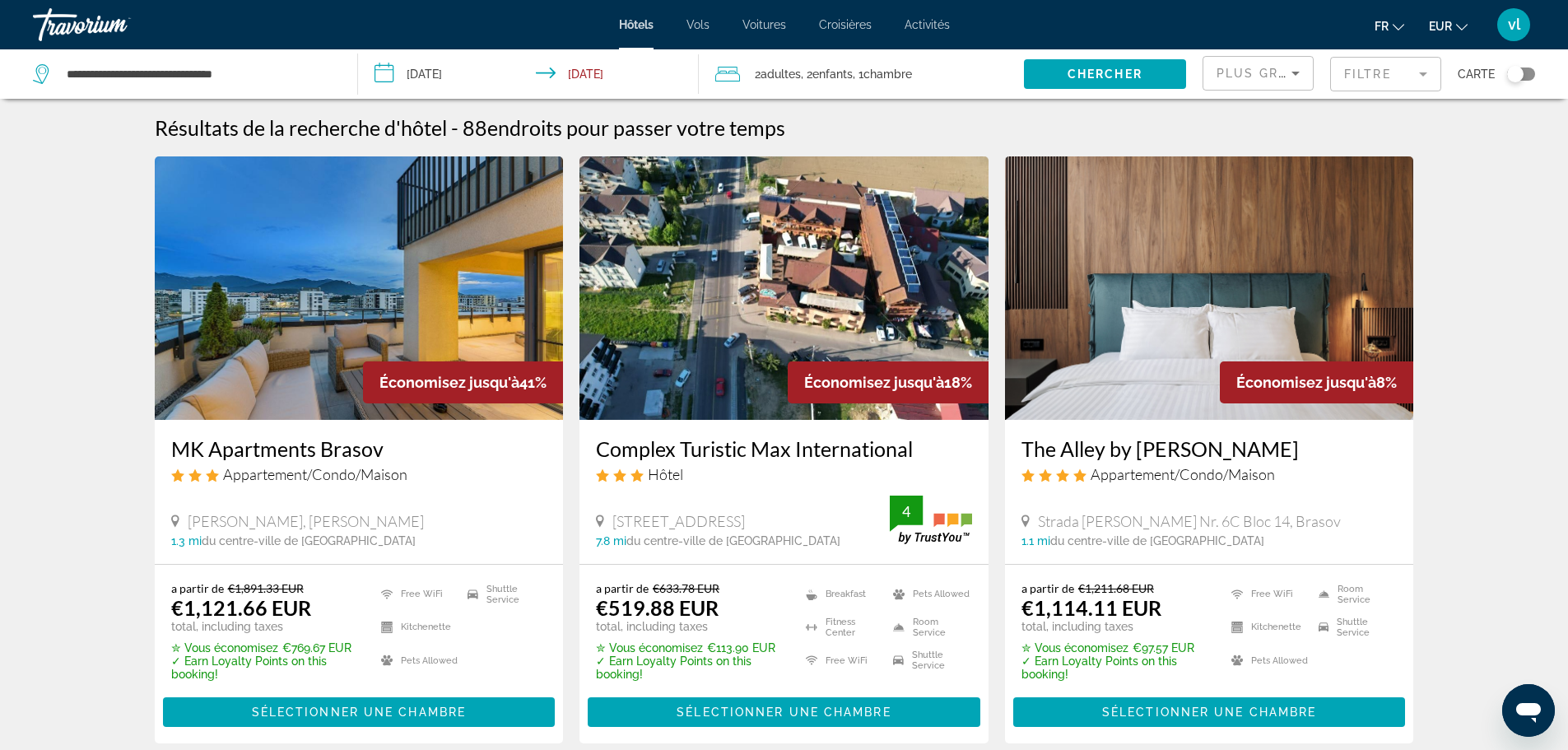
drag, startPoint x: 589, startPoint y: 448, endPoint x: 918, endPoint y: 440, distance: 329.1
click at [918, 440] on div "Complex Turistic Max International Hôtel 32 Strada Brânduselor, [GEOGRAPHIC_DAT…" at bounding box center [784, 491] width 409 height 144
copy h3 "Complex Turistic Max International"
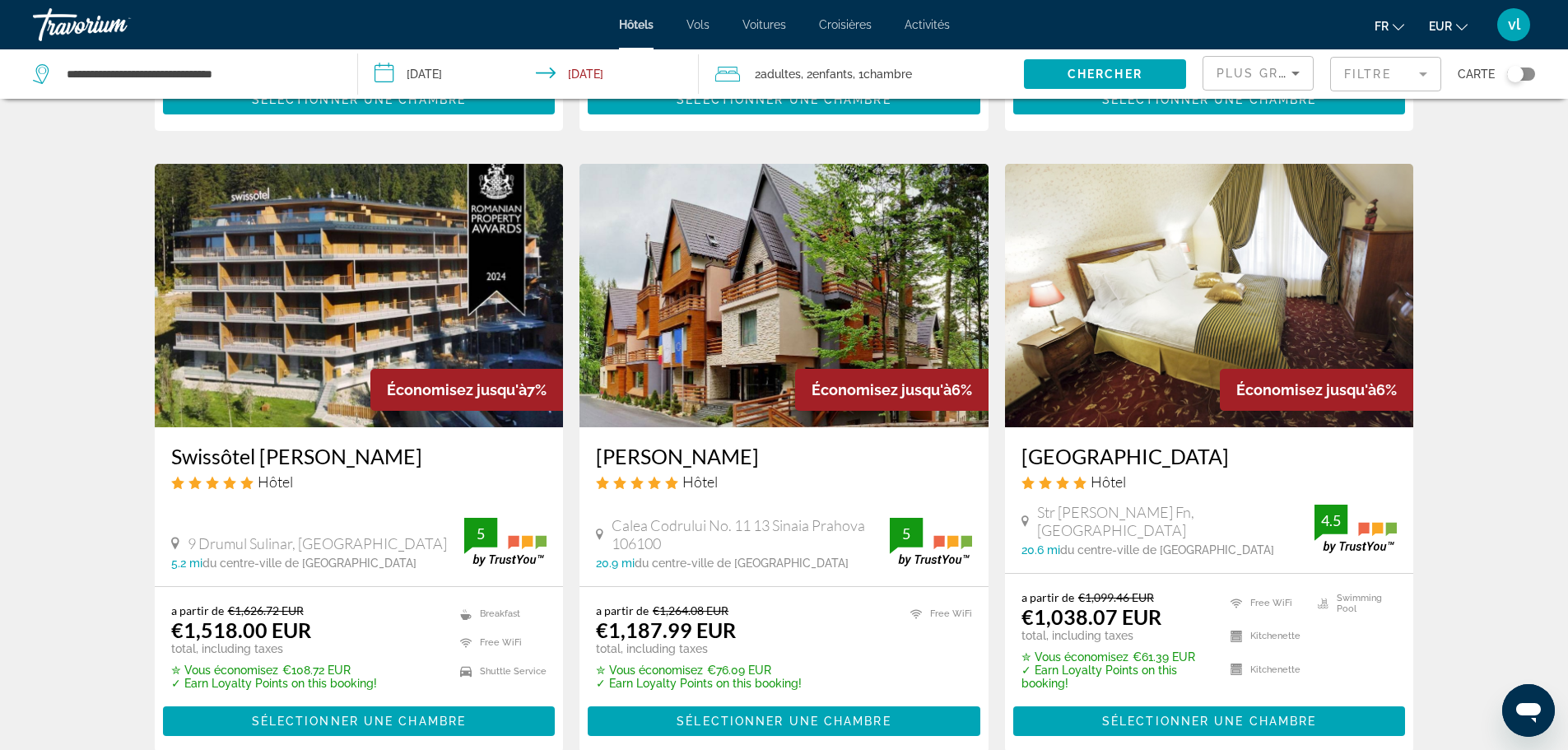
scroll to position [609, 0]
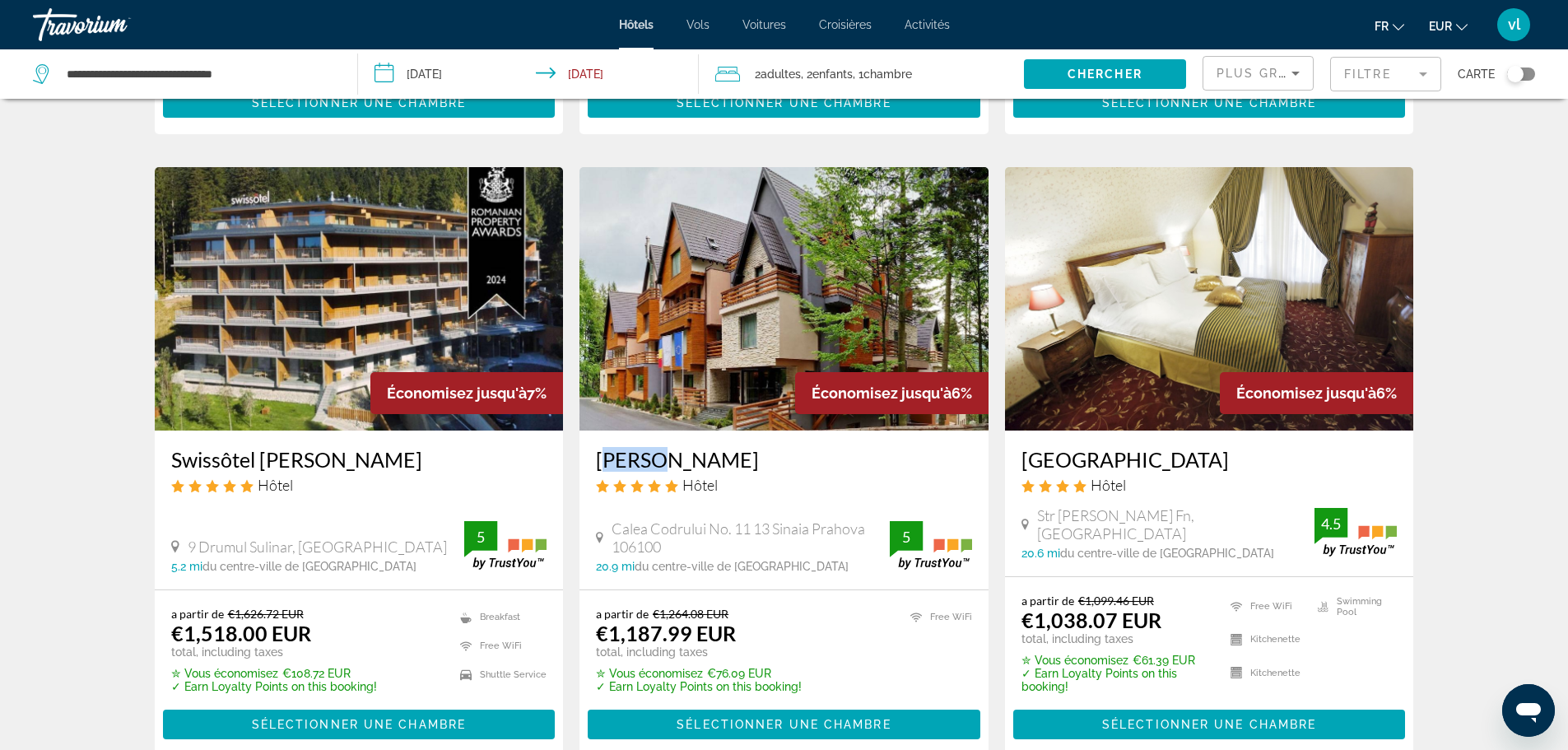
drag, startPoint x: 594, startPoint y: 459, endPoint x: 647, endPoint y: 467, distance: 53.6
click at [647, 467] on div "[PERSON_NAME] Hôtel Calea Codrului No. [GEOGRAPHIC_DATA] 20.9 mi du centre-vill…" at bounding box center [784, 510] width 409 height 159
drag, startPoint x: 1017, startPoint y: 458, endPoint x: 1292, endPoint y: 465, distance: 275.1
click at [1292, 465] on div "[GEOGRAPHIC_DATA] Hôtel [GEOGRAPHIC_DATA][PERSON_NAME], [GEOGRAPHIC_DATA] 20.6 …" at bounding box center [1209, 503] width 409 height 146
copy h3 "[GEOGRAPHIC_DATA]"
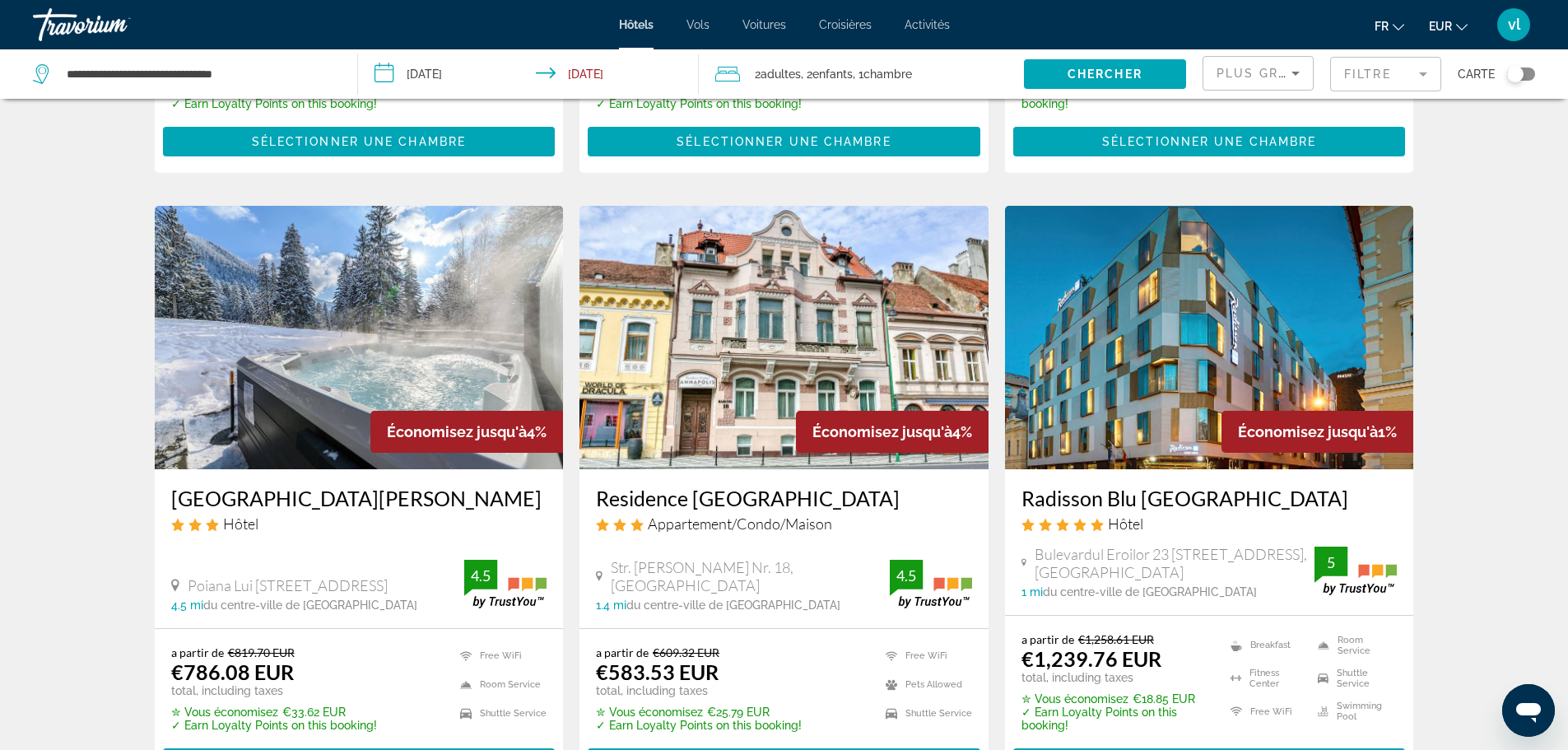
scroll to position [1228, 0]
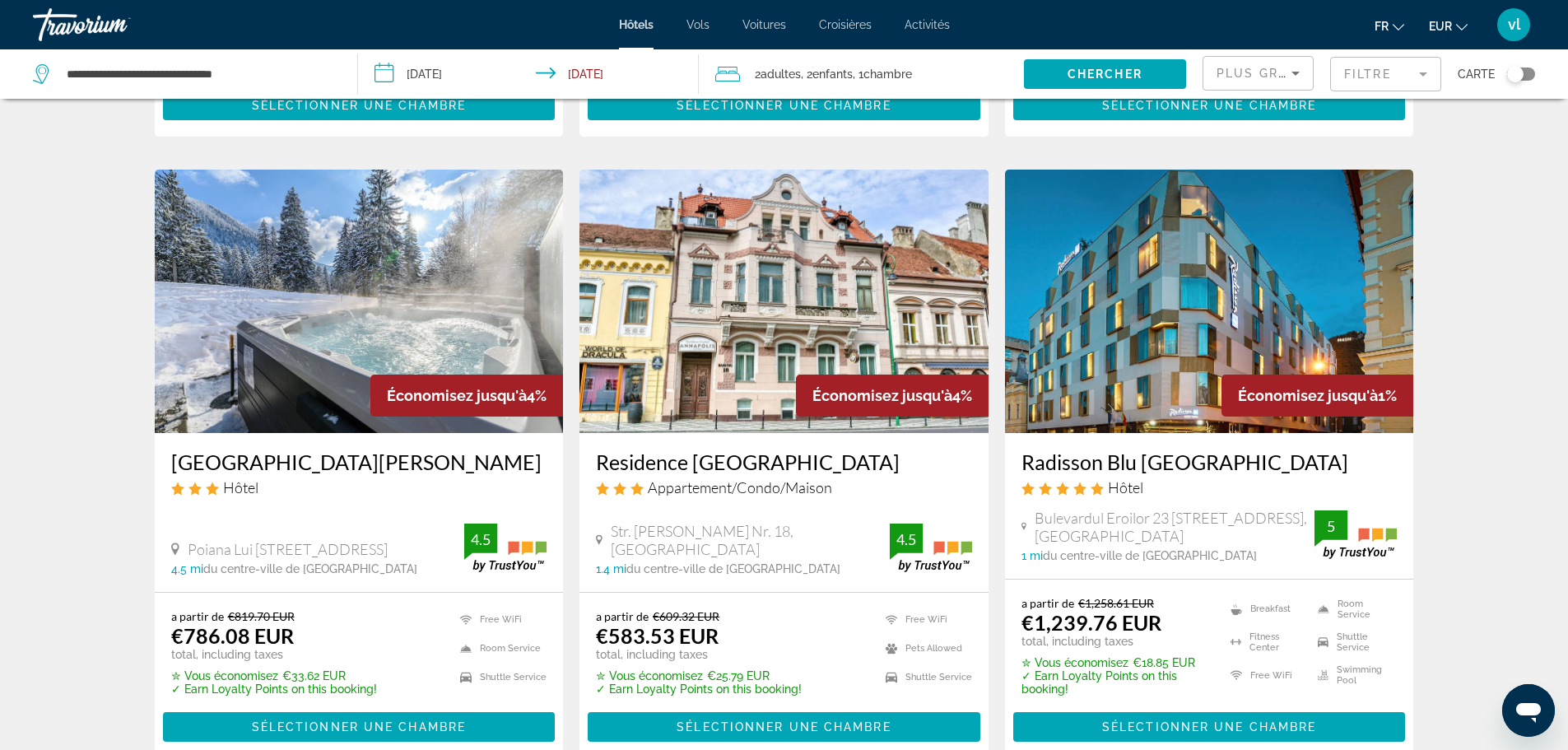
click at [663, 494] on span "Appartement/Condo/Maison" at bounding box center [740, 486] width 185 height 18
drag, startPoint x: 164, startPoint y: 455, endPoint x: 329, endPoint y: 455, distance: 165.0
click at [329, 455] on div "[GEOGRAPHIC_DATA][PERSON_NAME] Hôtel [GEOGRAPHIC_DATA][STREET_ADDRESS], Brasov …" at bounding box center [359, 512] width 409 height 159
copy h3 "[GEOGRAPHIC_DATA][PERSON_NAME]"
click at [309, 726] on span "Sélectionner une chambre" at bounding box center [358, 726] width 214 height 13
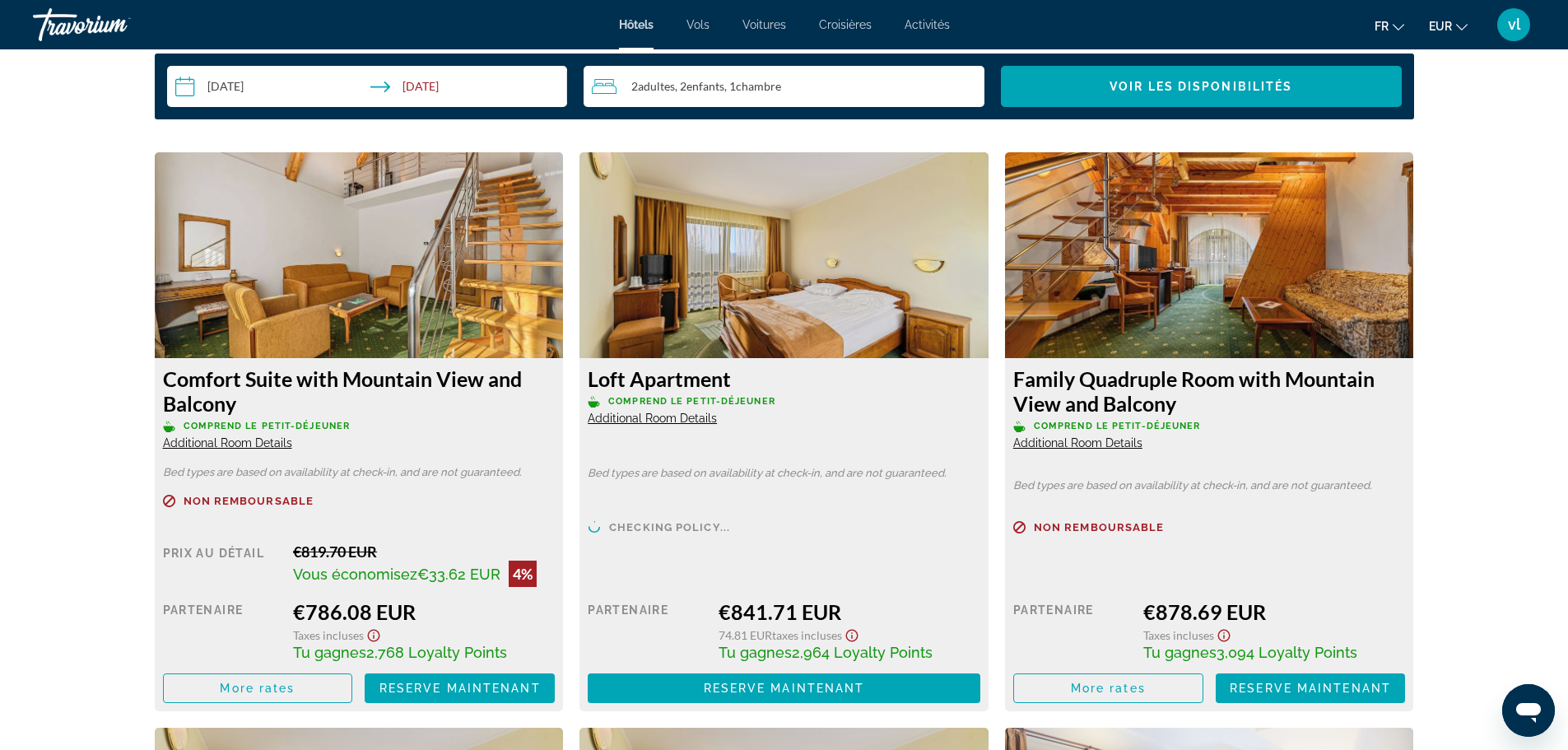
scroll to position [2170, 0]
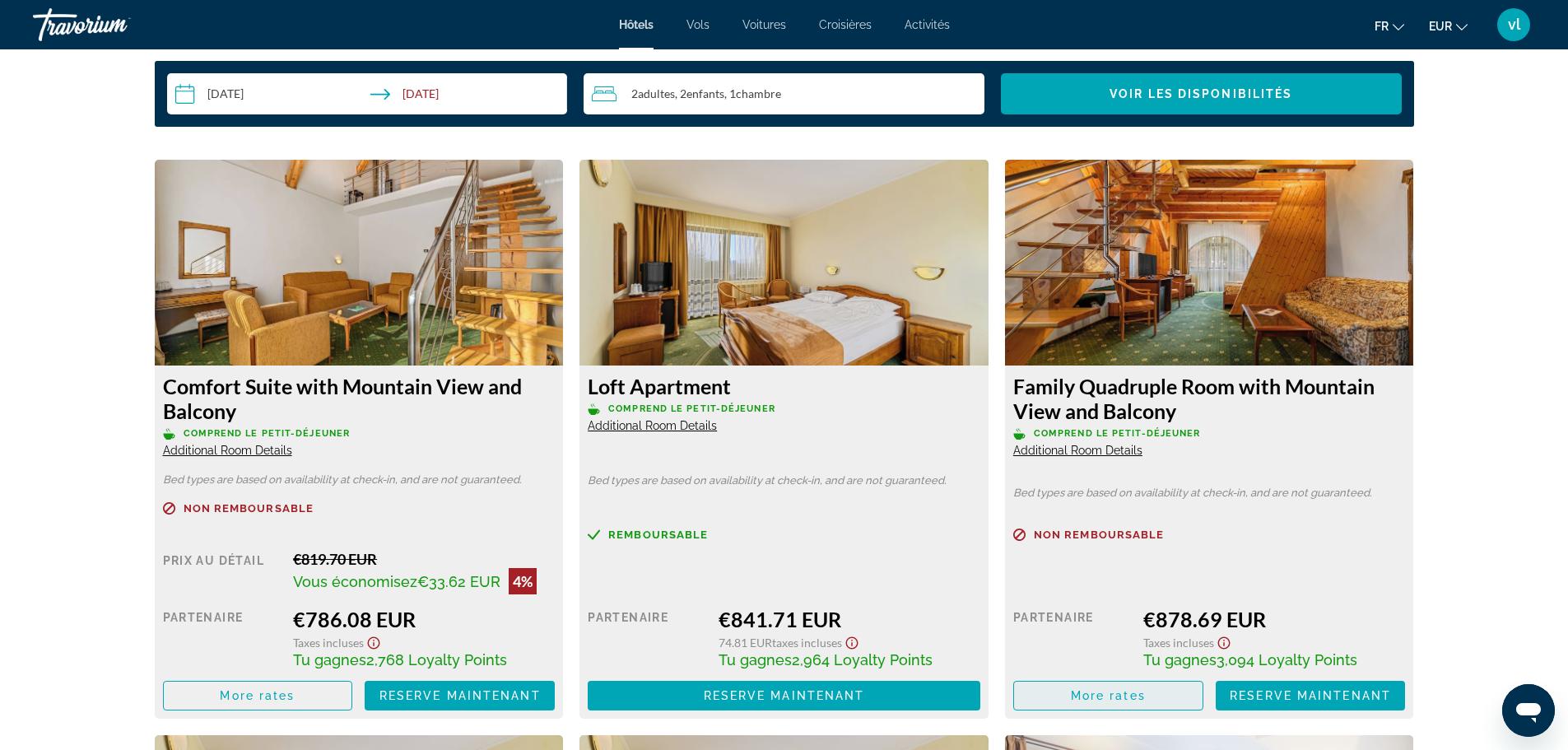
click at [1102, 699] on span "More rates" at bounding box center [1107, 695] width 74 height 13
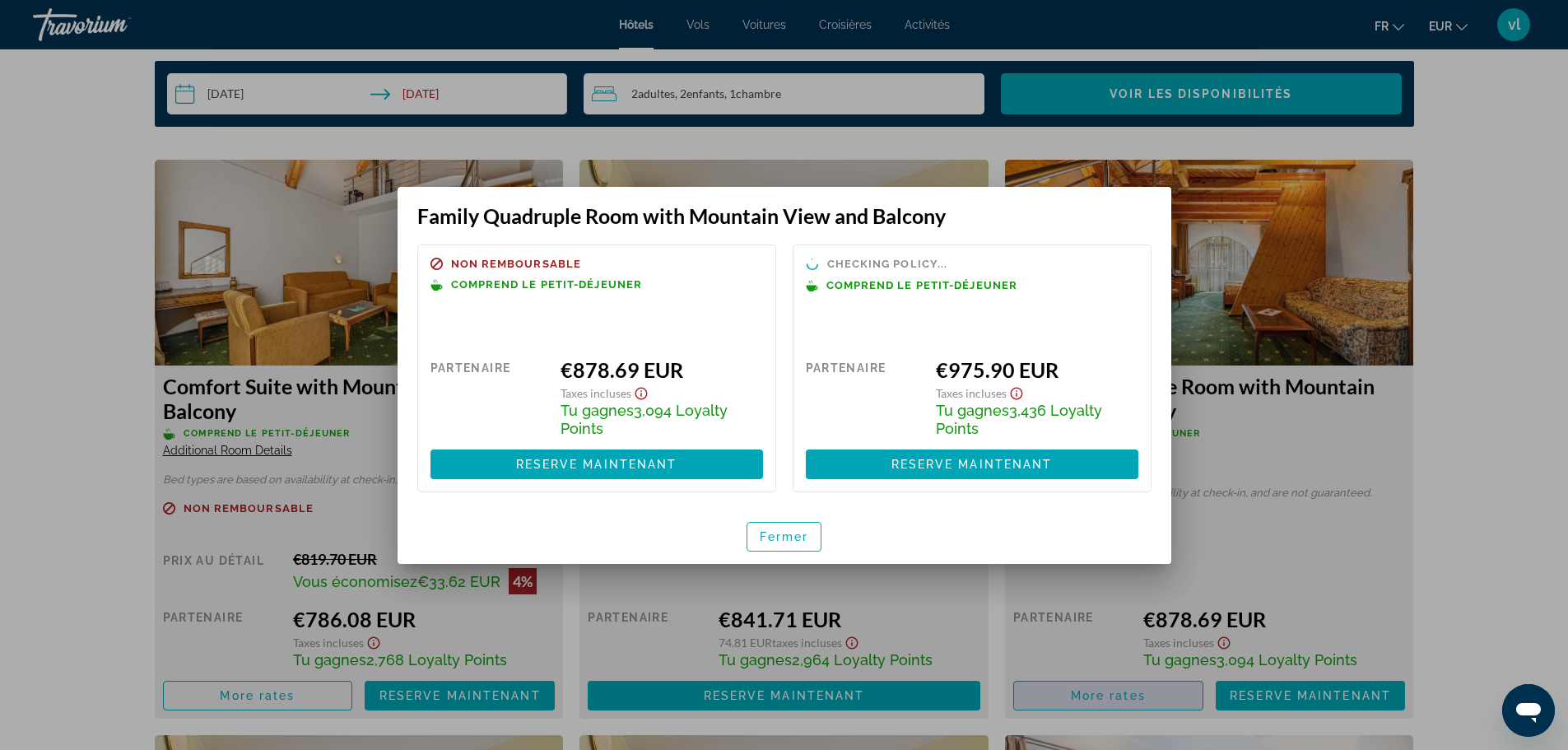
scroll to position [0, 0]
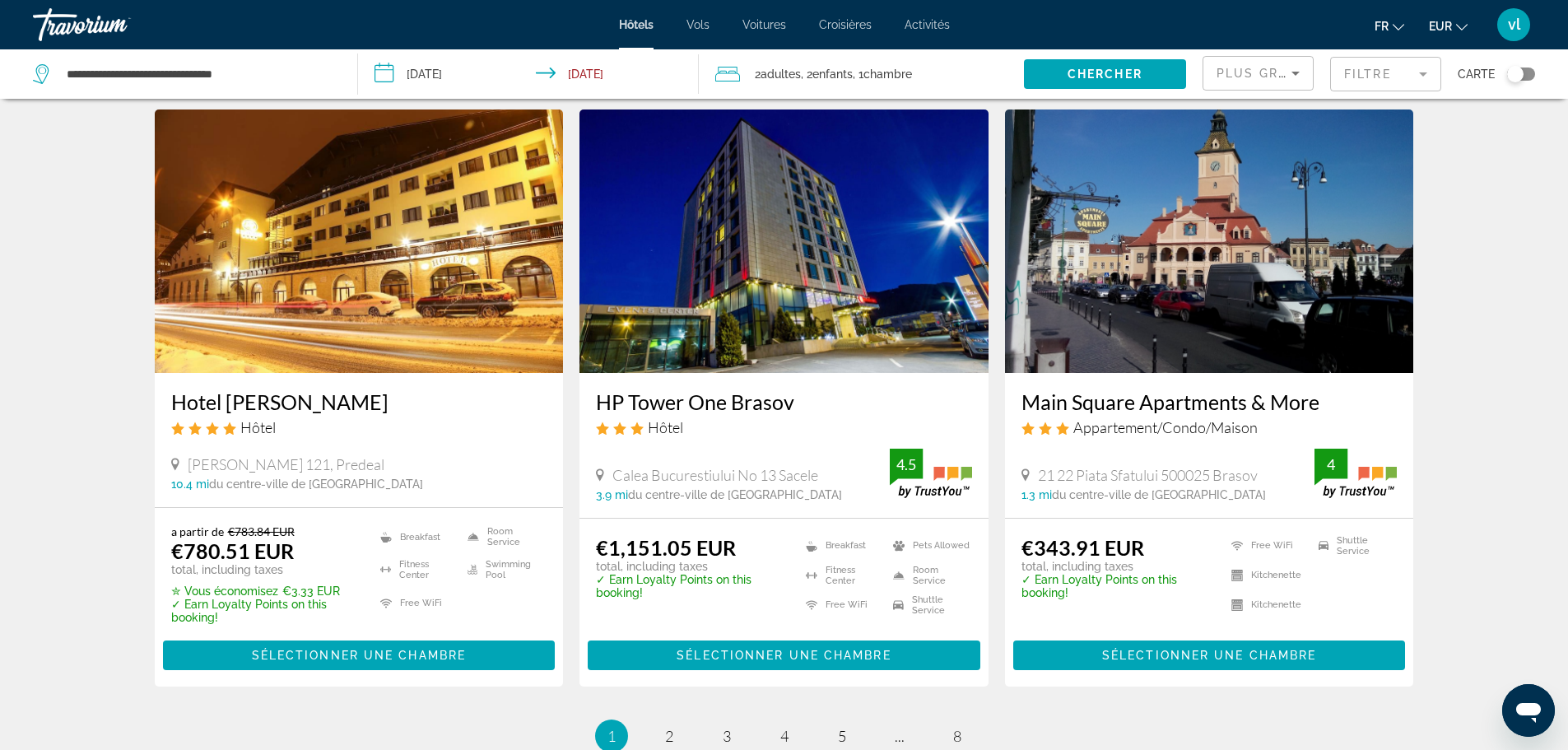
scroll to position [1923, 0]
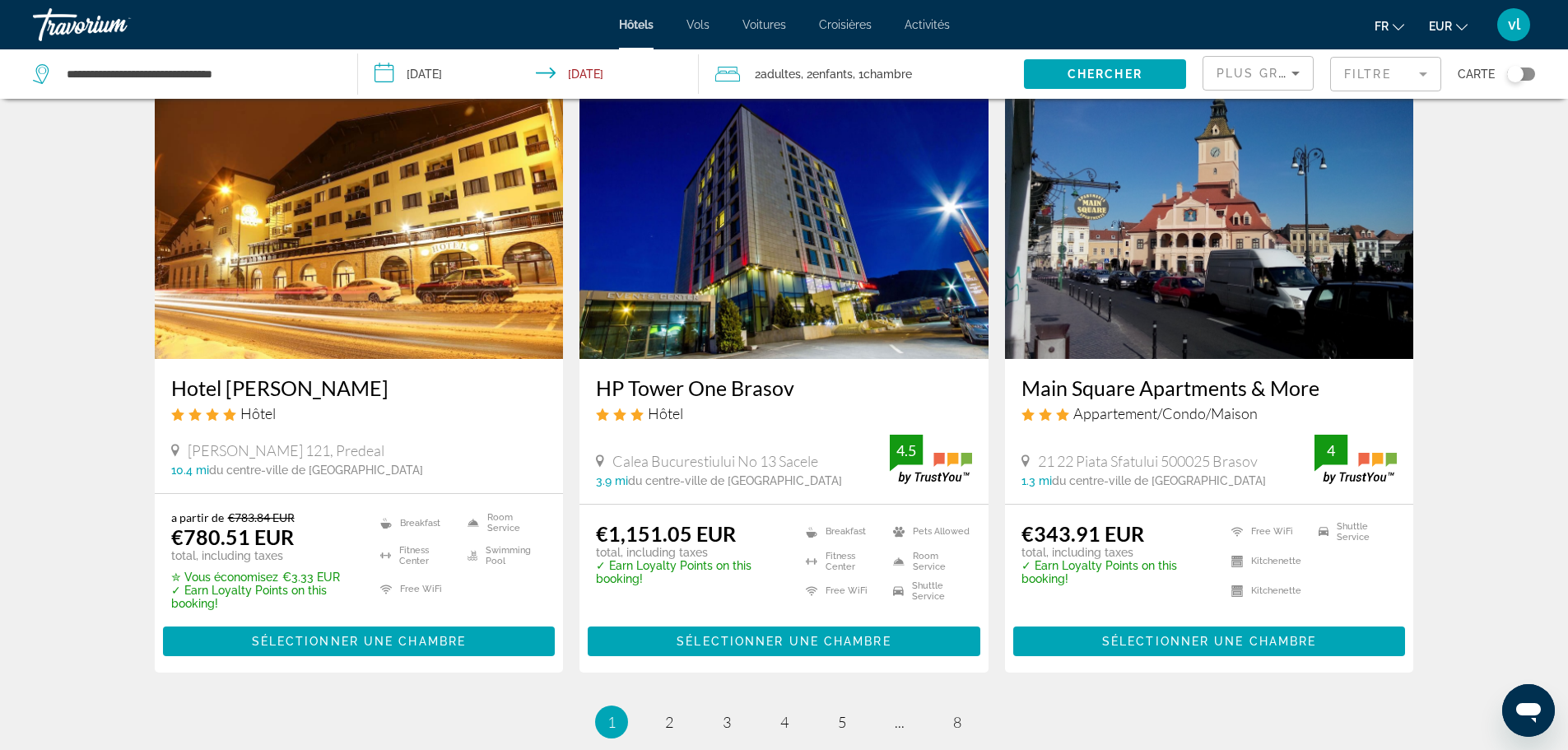
drag, startPoint x: 1015, startPoint y: 381, endPoint x: 1318, endPoint y: 378, distance: 303.0
click at [1318, 378] on div "Main Square Apartments & More Appartement/Condo/Maison 21 22 Piata Sfatului 500…" at bounding box center [1209, 431] width 409 height 144
copy h3 "Main Square Apartments & More"
drag, startPoint x: 161, startPoint y: 385, endPoint x: 299, endPoint y: 392, distance: 138.2
click at [299, 392] on div "Hotel [PERSON_NAME] Hôtel [PERSON_NAME] 121, Predeal 10.4 mi du centre-ville de…" at bounding box center [359, 425] width 409 height 133
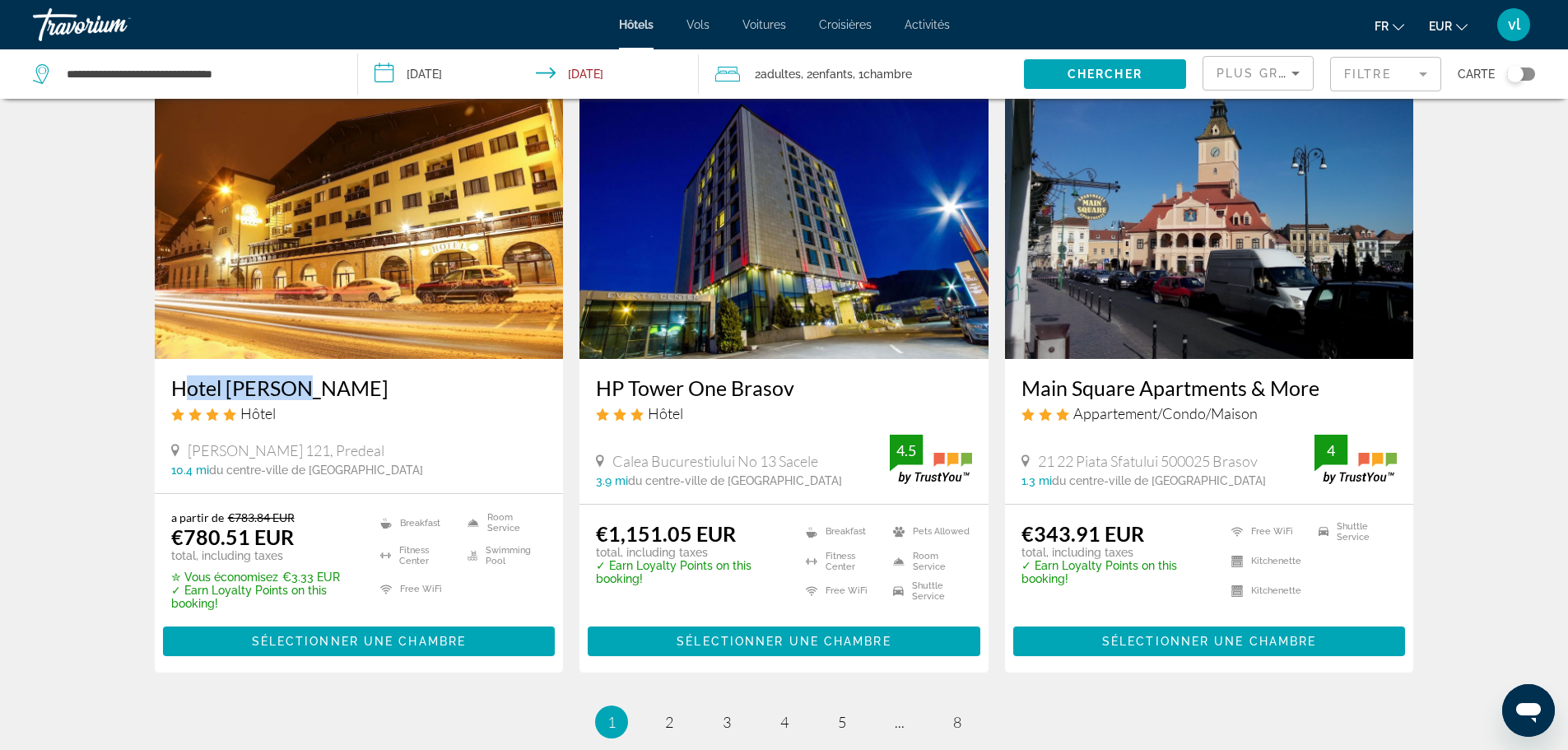
copy h3 "Hotel [PERSON_NAME]"
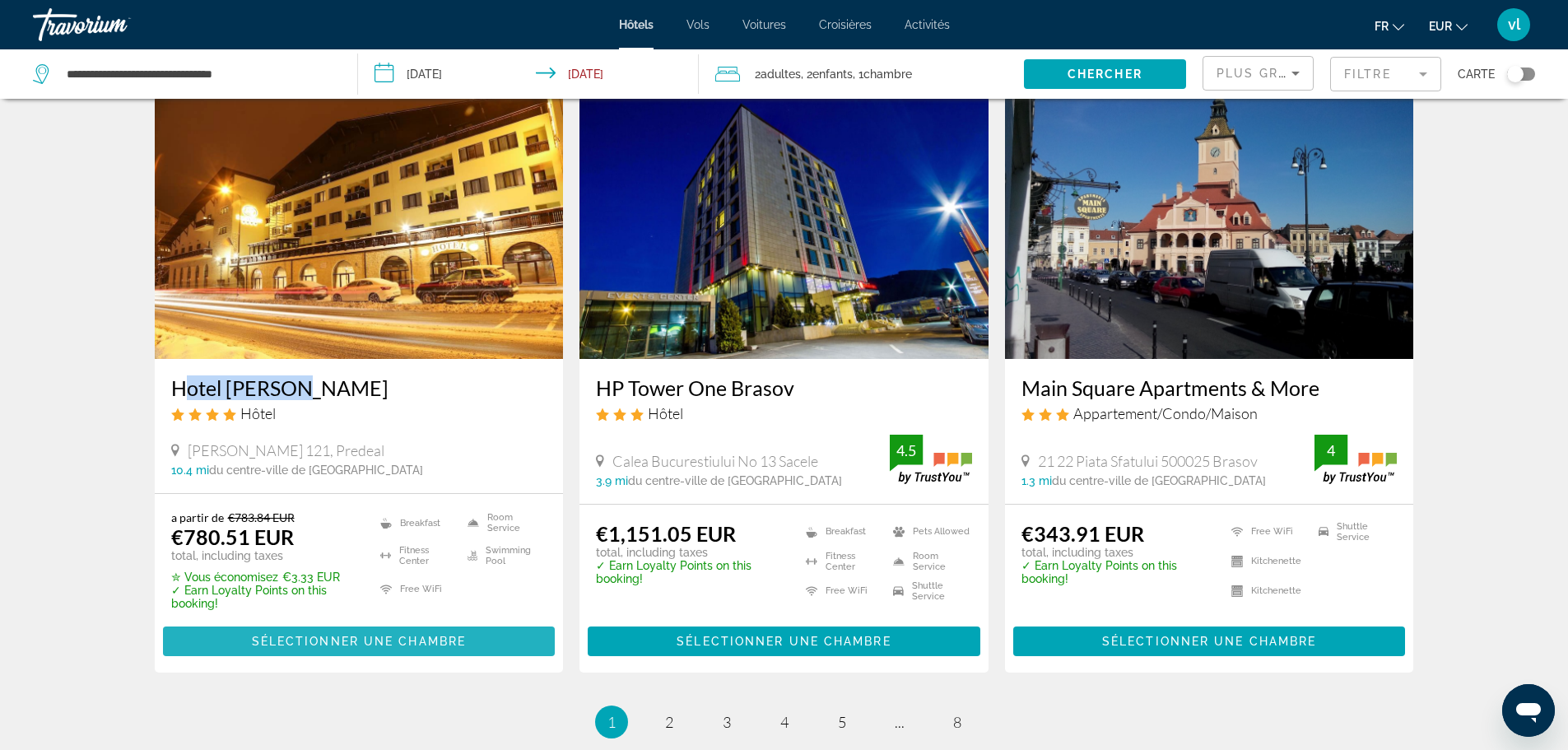
click at [309, 644] on span "Sélectionner une chambre" at bounding box center [358, 641] width 214 height 13
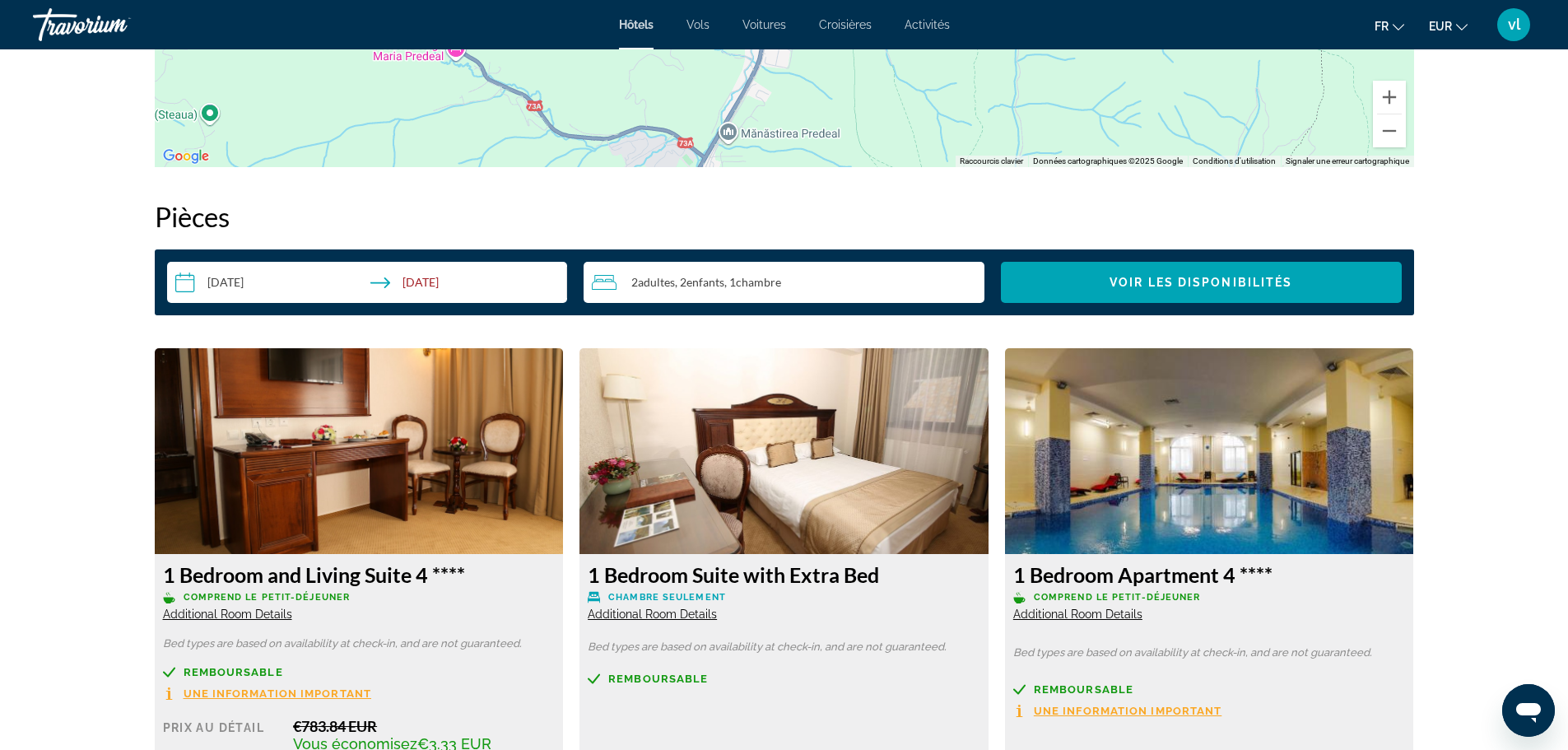
scroll to position [2077, 0]
